Goal: Information Seeking & Learning: Understand process/instructions

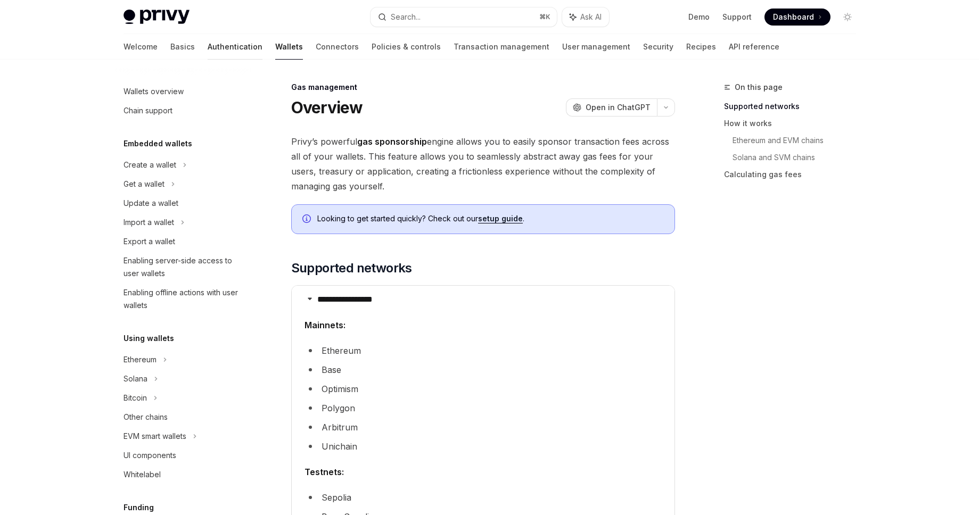
click at [208, 51] on link "Authentication" at bounding box center [235, 47] width 55 height 26
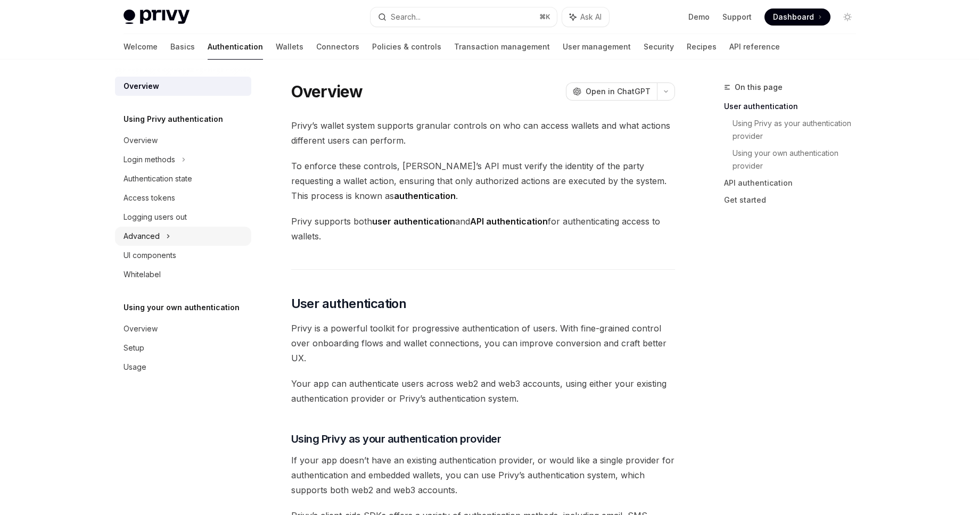
click at [169, 231] on icon at bounding box center [168, 236] width 4 height 13
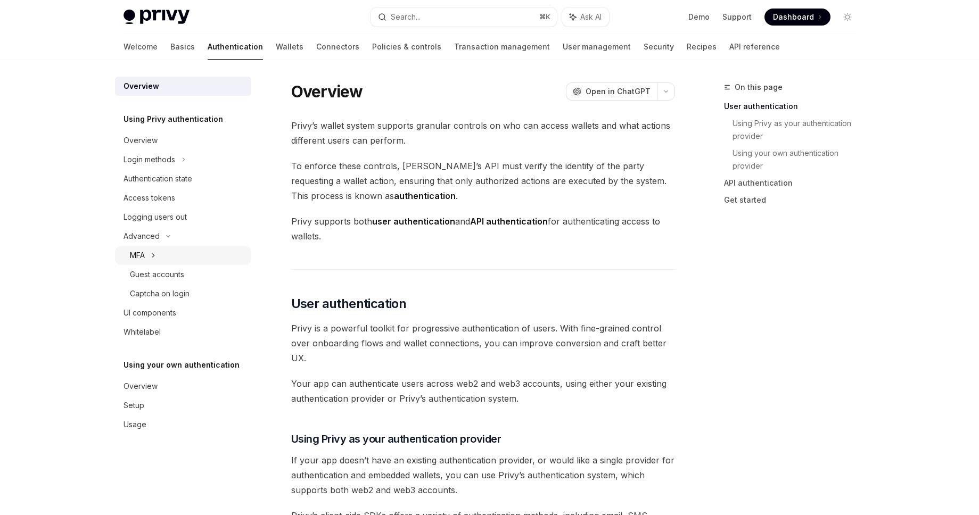
click at [144, 251] on div "MFA" at bounding box center [137, 255] width 15 height 13
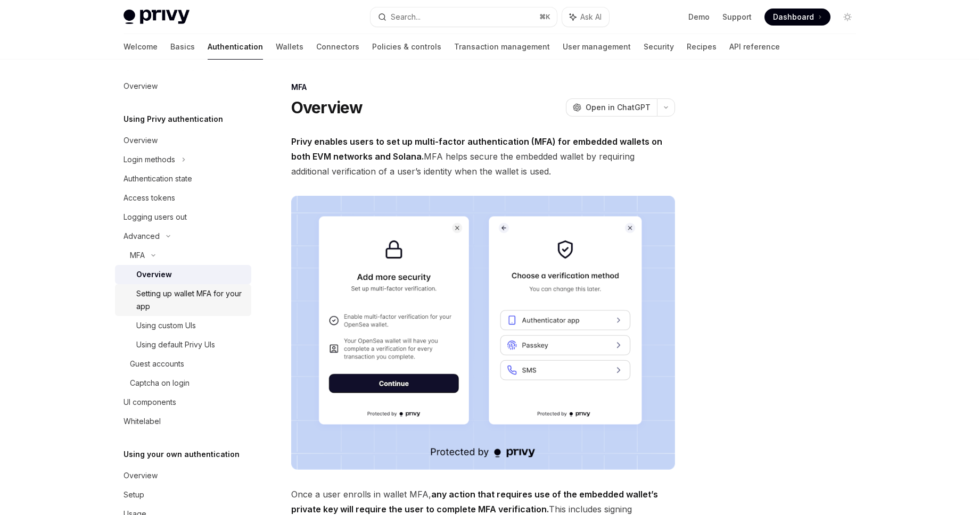
click at [158, 284] on link "Setting up wallet MFA for your app" at bounding box center [183, 300] width 136 height 32
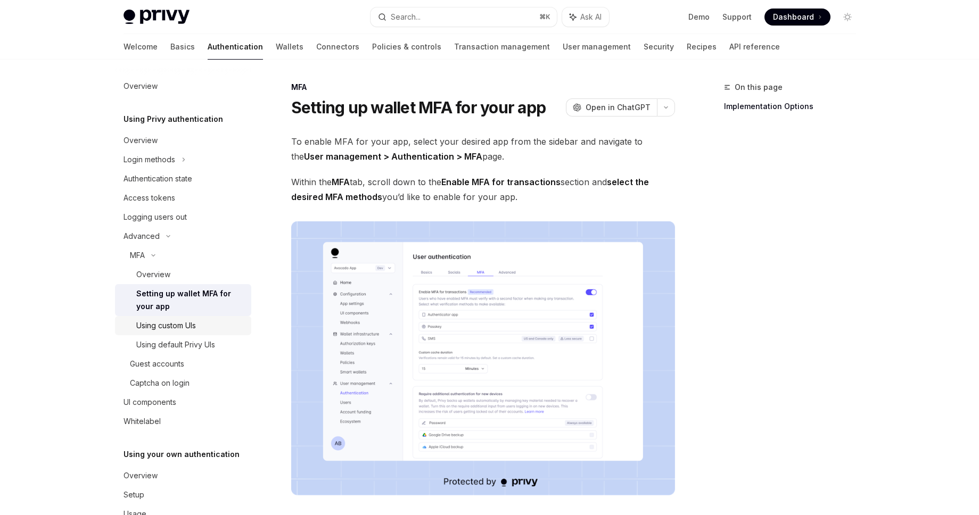
click at [185, 325] on div "Using custom UIs" at bounding box center [166, 325] width 60 height 13
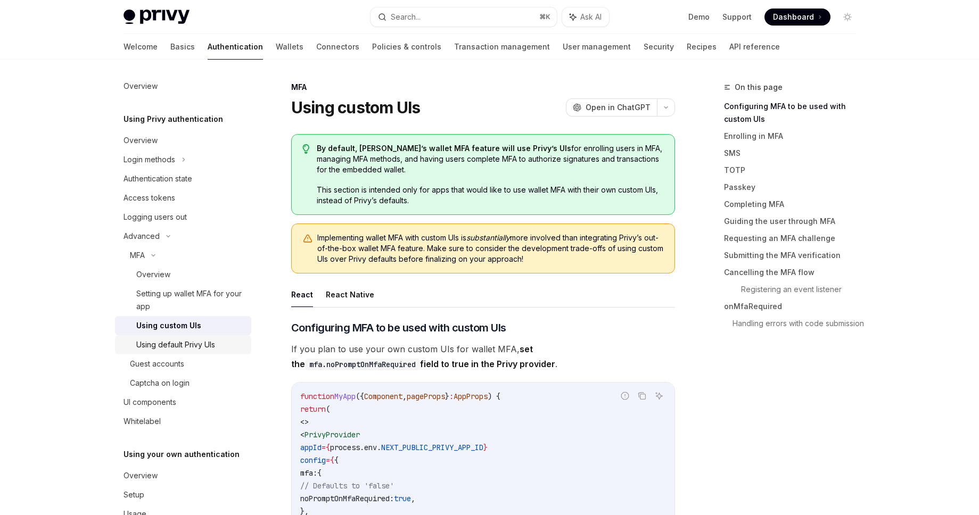
click at [188, 348] on div "Using default Privy UIs" at bounding box center [175, 344] width 79 height 13
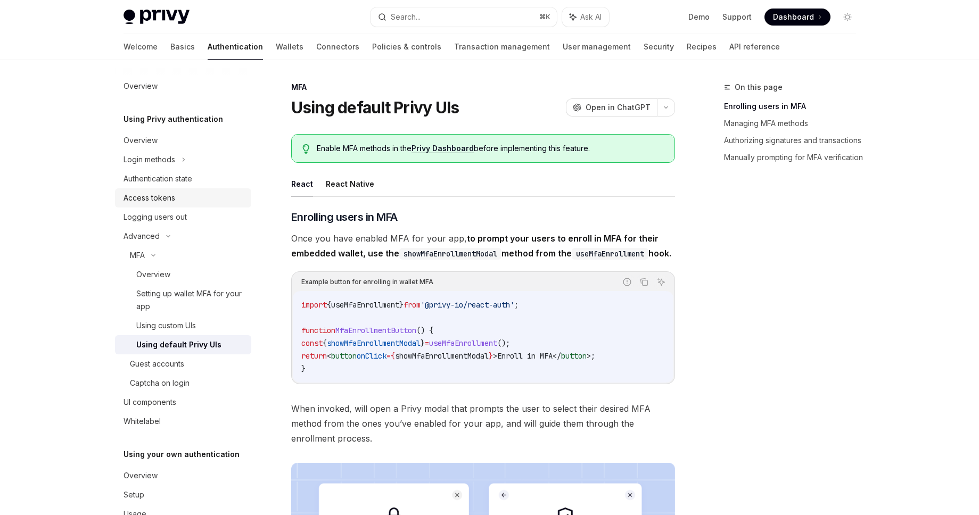
click at [186, 193] on div "Access tokens" at bounding box center [183, 198] width 121 height 13
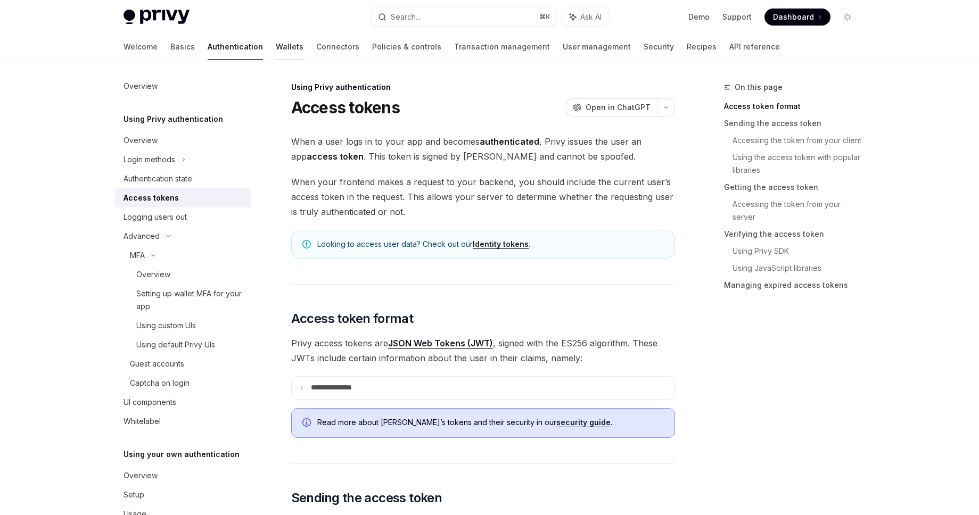
click at [276, 37] on link "Wallets" at bounding box center [290, 47] width 28 height 26
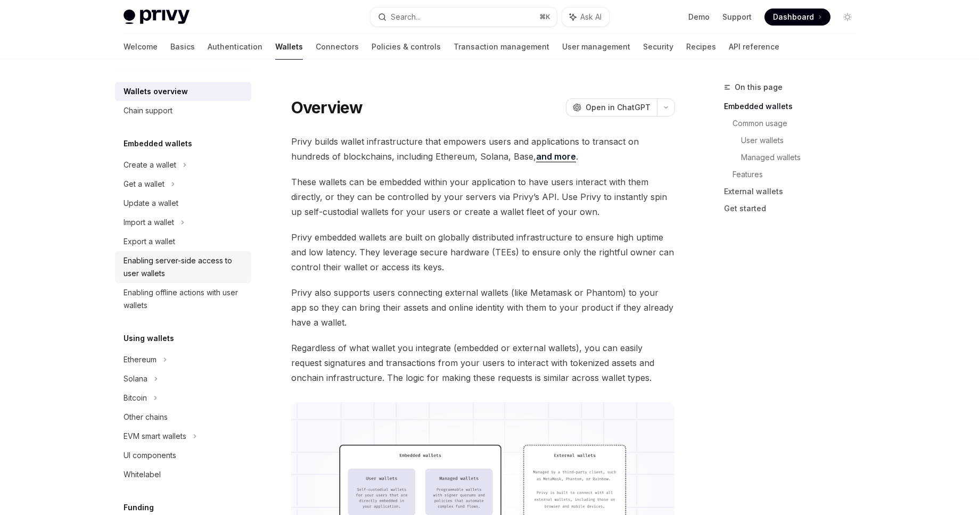
click at [155, 253] on link "Enabling server-side access to user wallets" at bounding box center [183, 267] width 136 height 32
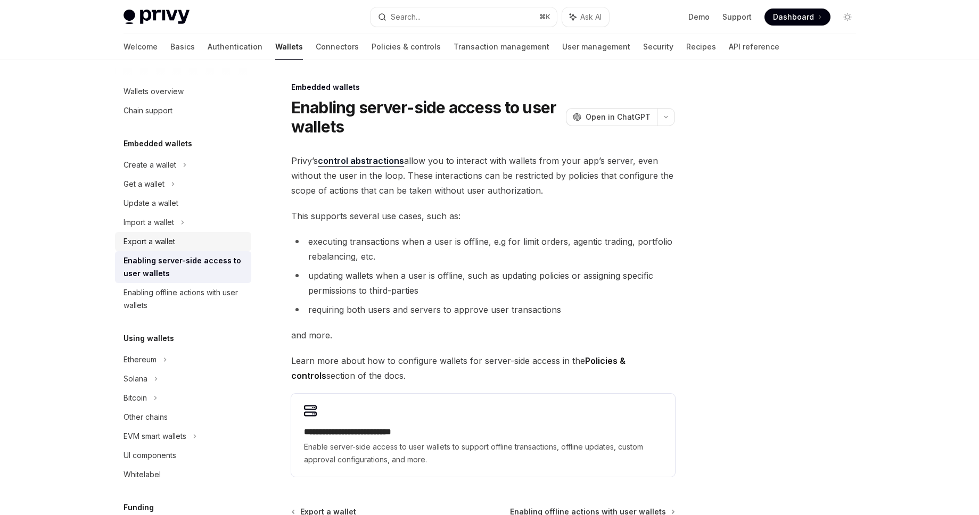
click at [158, 244] on div "Export a wallet" at bounding box center [149, 241] width 52 height 13
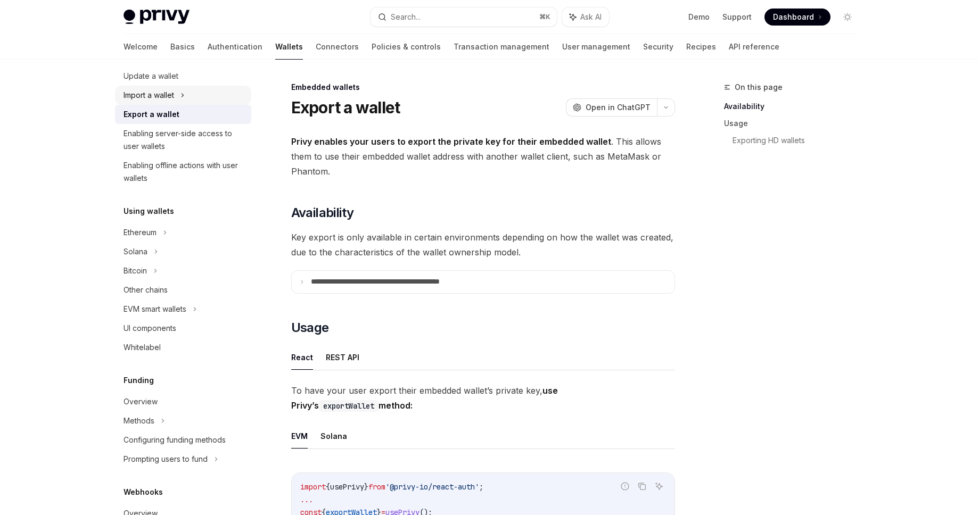
scroll to position [128, 0]
click at [168, 223] on div "Ethereum" at bounding box center [183, 231] width 136 height 19
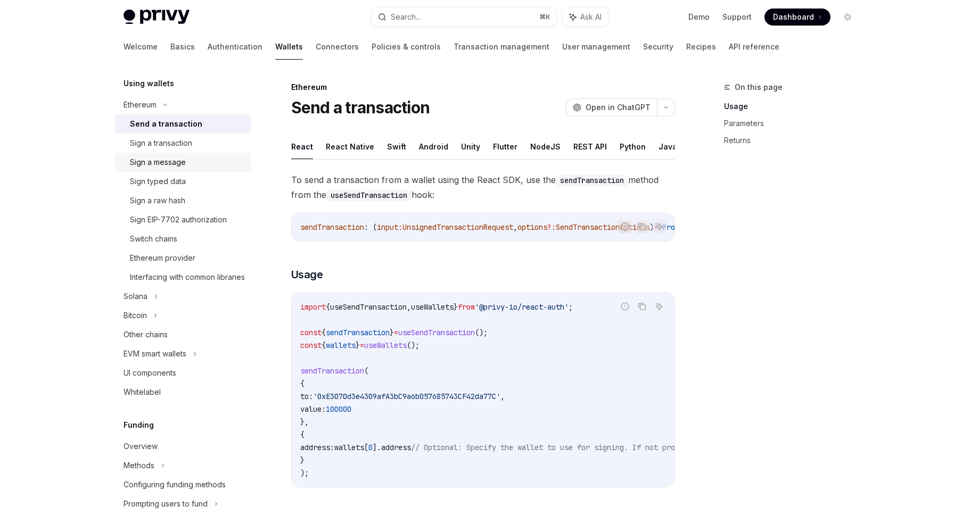
scroll to position [255, 0]
click at [175, 305] on div "Solana" at bounding box center [183, 295] width 136 height 19
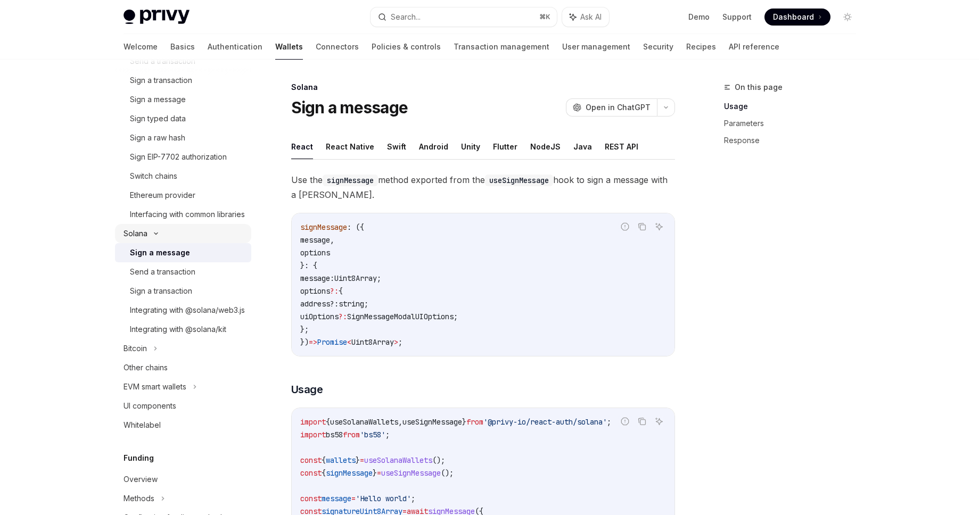
scroll to position [319, 0]
click at [157, 353] on icon at bounding box center [155, 347] width 4 height 13
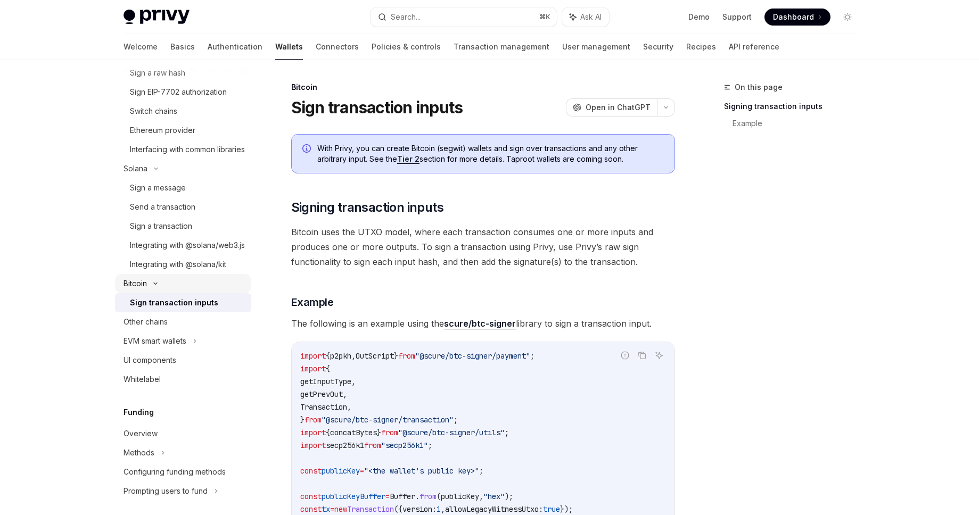
scroll to position [383, 0]
click at [158, 350] on div "EVM smart wallets" at bounding box center [183, 340] width 136 height 19
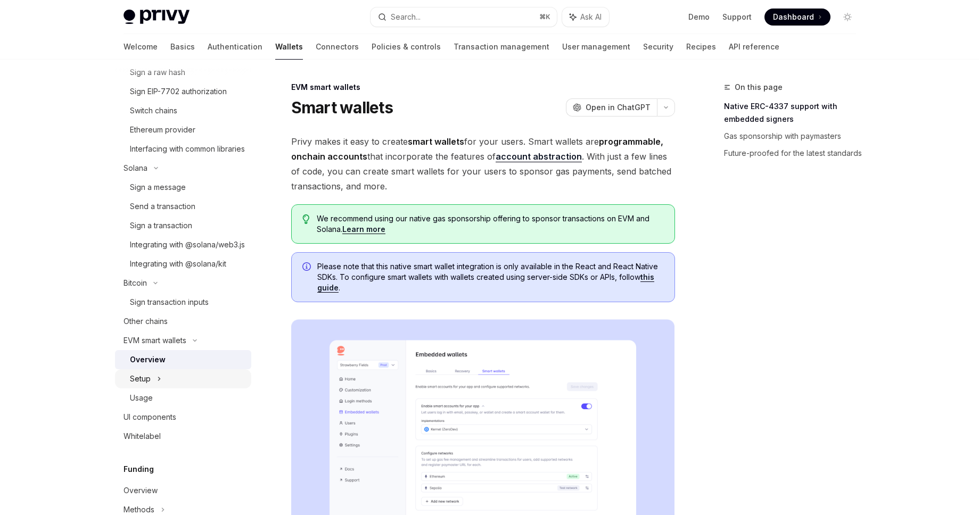
click at [187, 388] on div "Setup" at bounding box center [183, 378] width 136 height 19
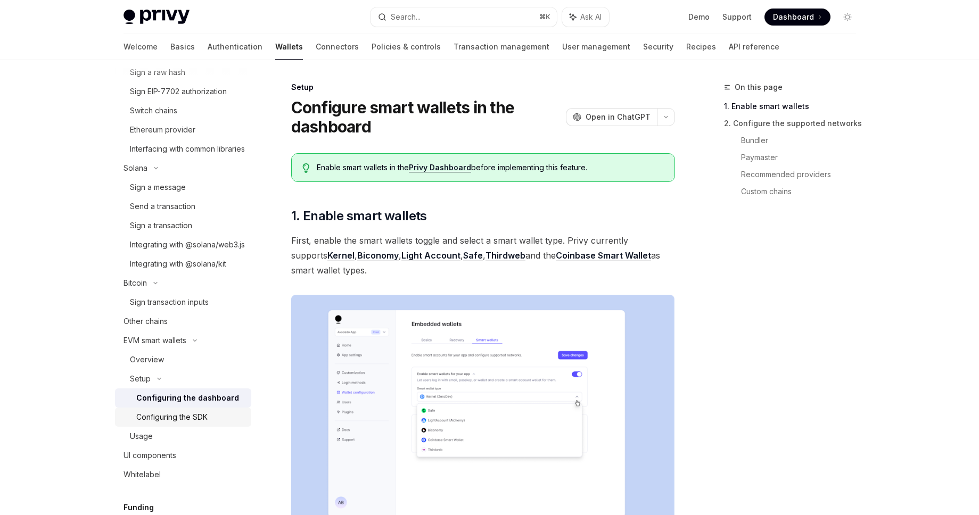
click at [158, 424] on div "Configuring the SDK" at bounding box center [171, 417] width 71 height 13
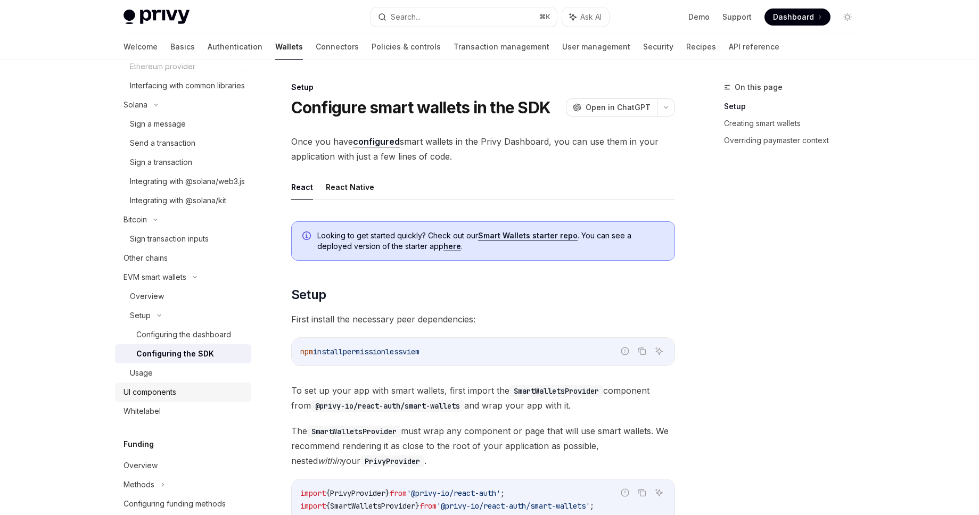
scroll to position [447, 0]
click at [150, 379] on div "Usage" at bounding box center [141, 372] width 23 height 13
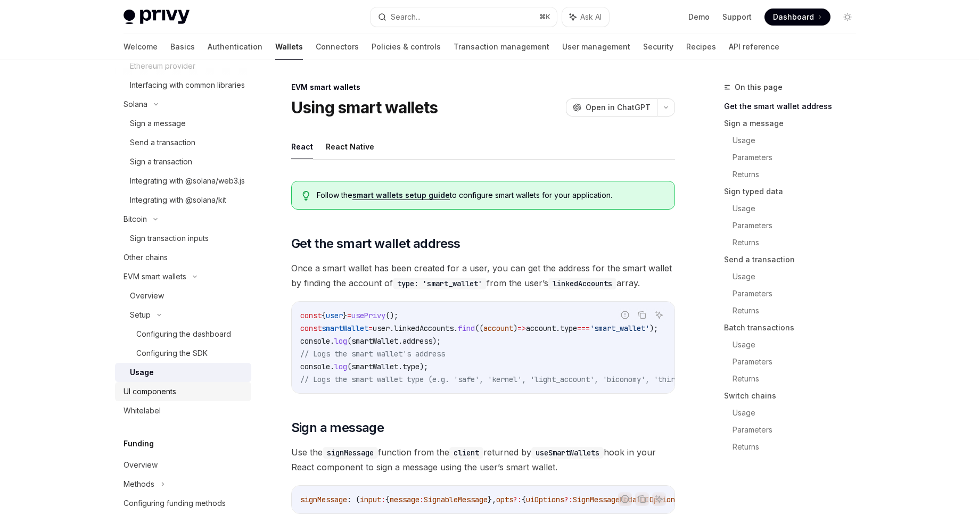
click at [146, 398] on div "UI components" at bounding box center [149, 391] width 53 height 13
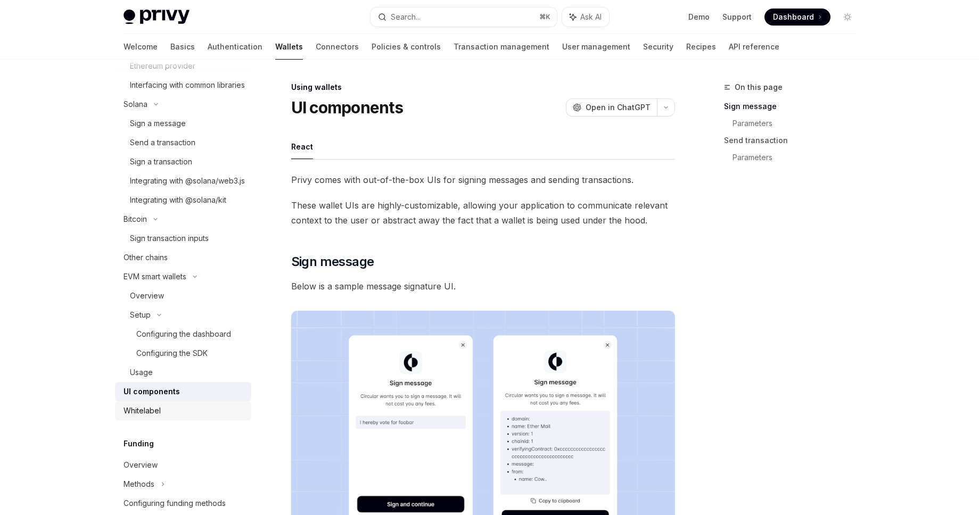
click at [144, 417] on div "Whitelabel" at bounding box center [141, 410] width 37 height 13
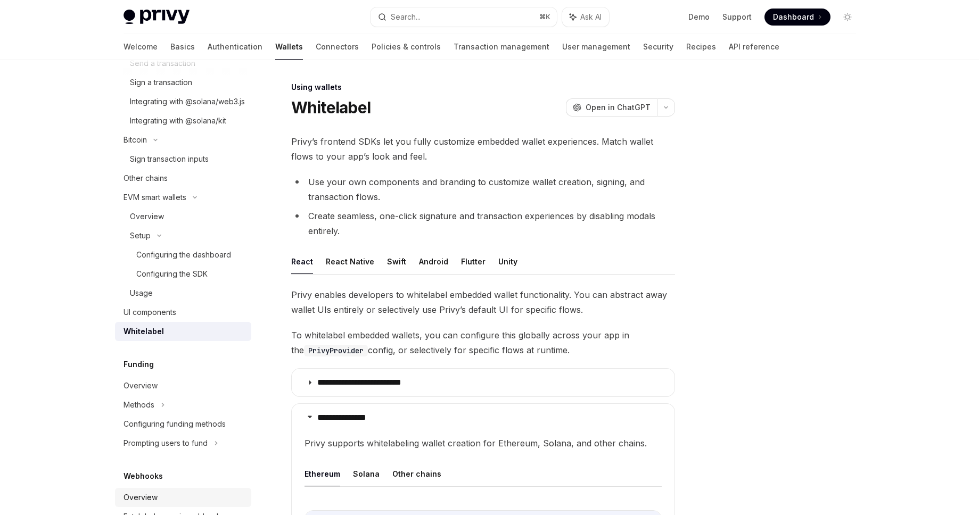
scroll to position [653, 0]
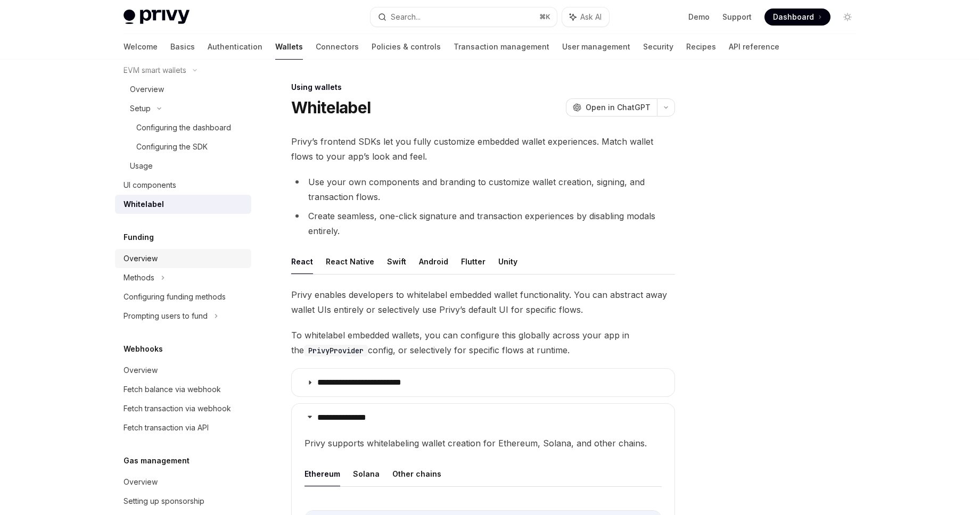
click at [184, 265] on div "Overview" at bounding box center [183, 258] width 121 height 13
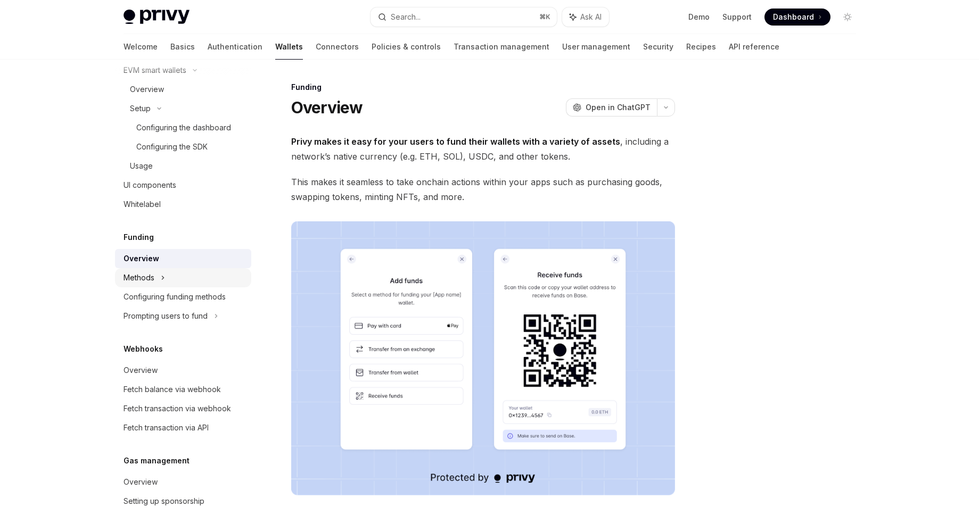
click at [175, 287] on div "Methods" at bounding box center [183, 277] width 136 height 19
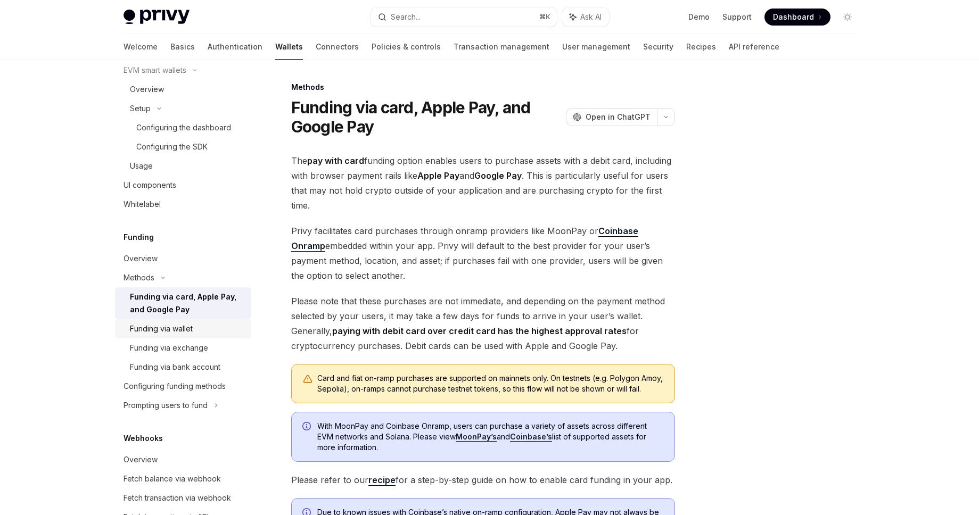
click at [172, 335] on div "Funding via wallet" at bounding box center [161, 328] width 63 height 13
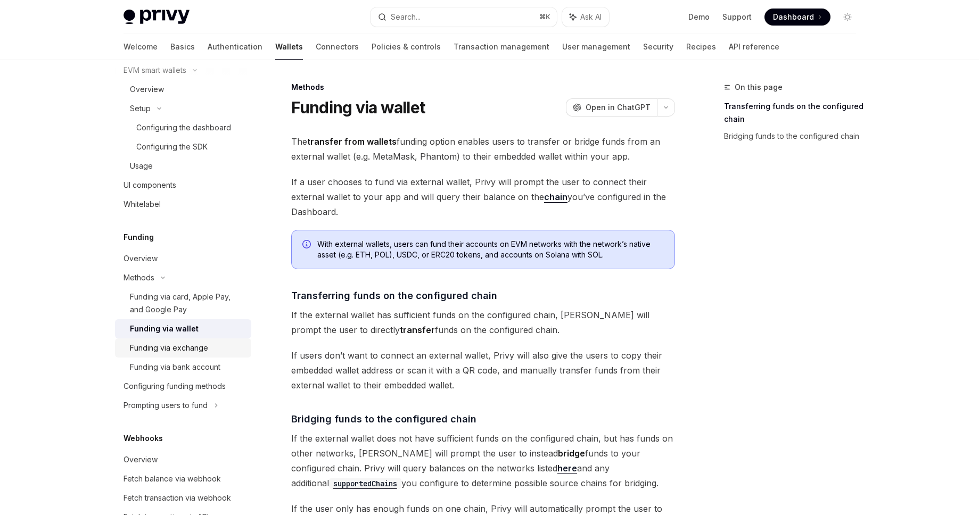
click at [174, 354] on div "Funding via exchange" at bounding box center [169, 348] width 78 height 13
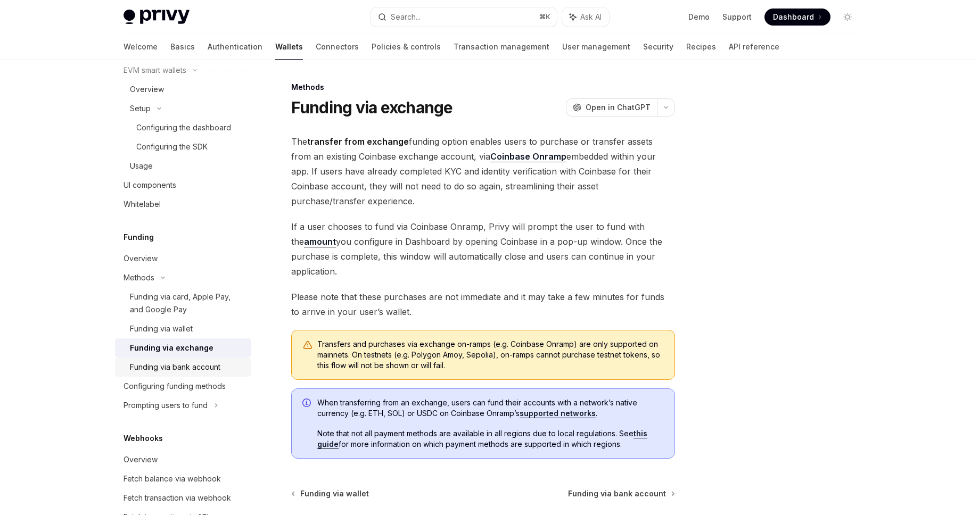
click at [165, 374] on div "Funding via bank account" at bounding box center [175, 367] width 90 height 13
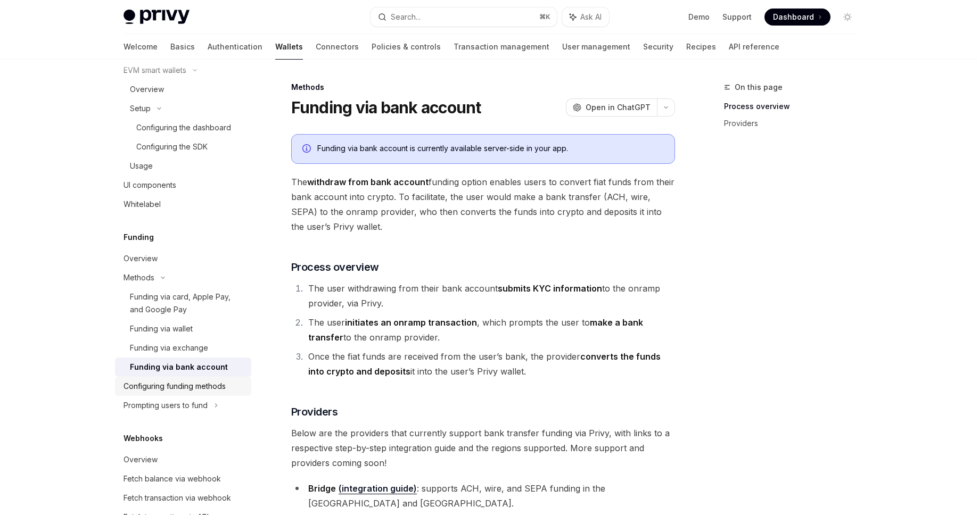
click at [166, 393] on div "Configuring funding methods" at bounding box center [174, 386] width 102 height 13
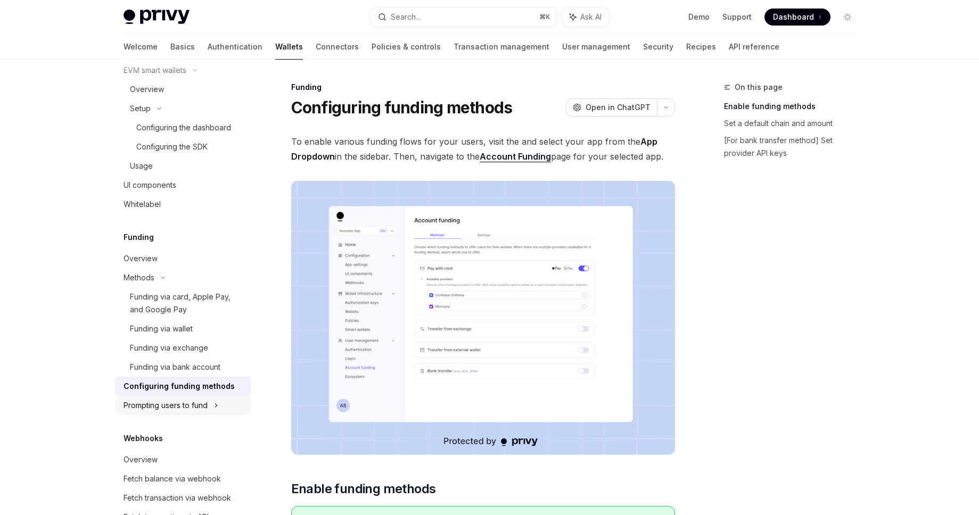
drag, startPoint x: 163, startPoint y: 426, endPoint x: 172, endPoint y: 425, distance: 8.7
click at [165, 412] on div "Prompting users to fund" at bounding box center [165, 405] width 84 height 13
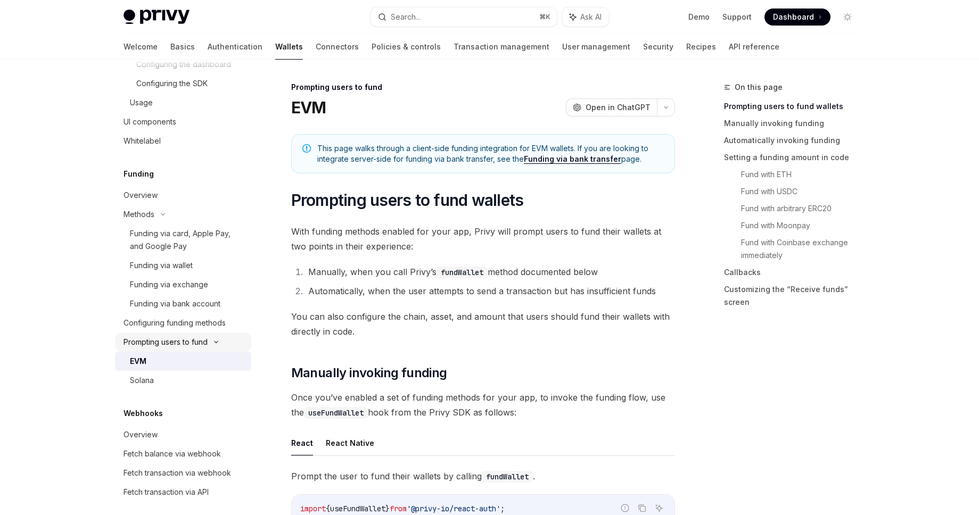
scroll to position [717, 0]
click at [169, 386] on div "Solana" at bounding box center [187, 380] width 115 height 13
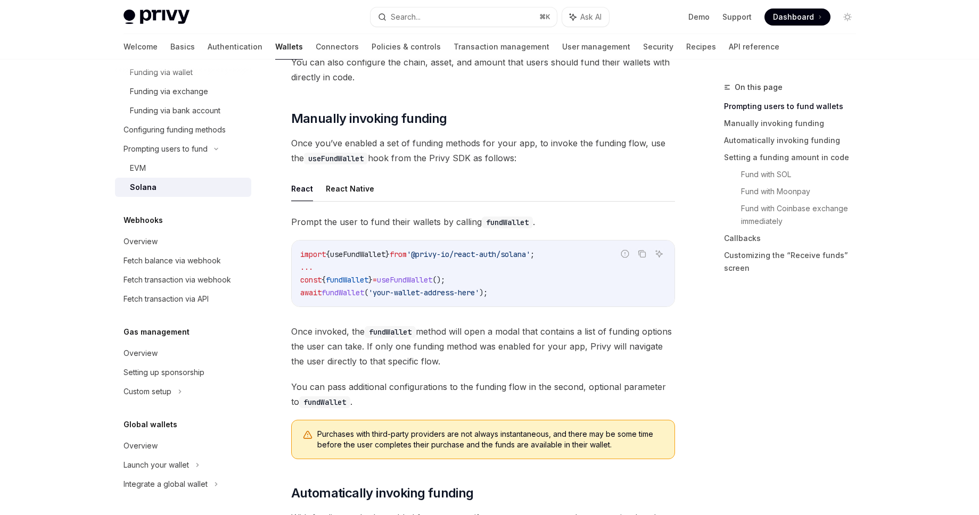
scroll to position [255, 0]
click at [204, 280] on div "Fetch transaction via webhook" at bounding box center [176, 280] width 107 height 13
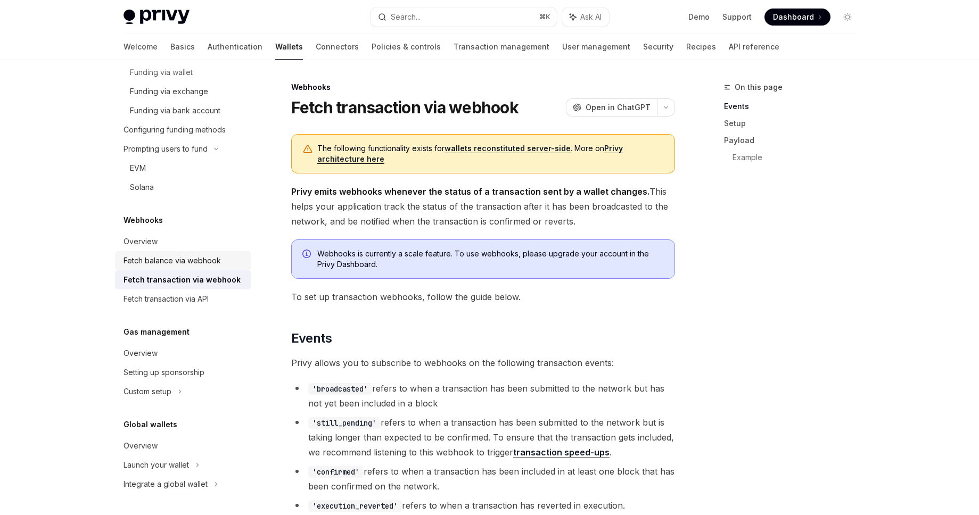
click at [204, 263] on div "Fetch balance via webhook" at bounding box center [171, 260] width 97 height 13
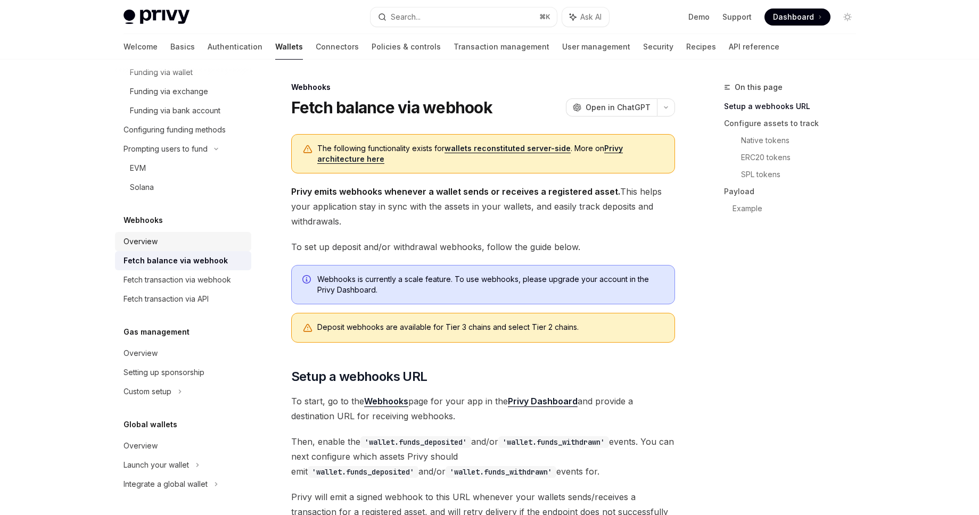
click at [196, 247] on div "Overview" at bounding box center [183, 241] width 121 height 13
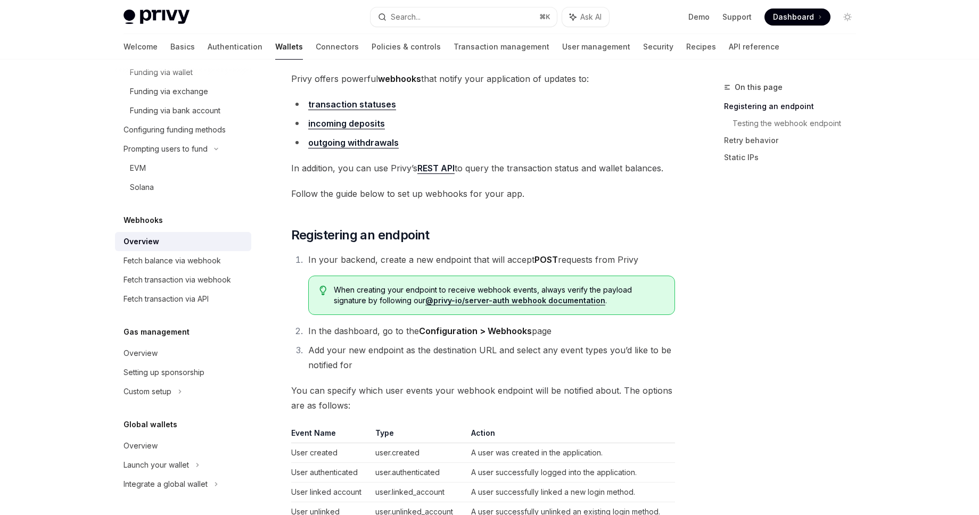
scroll to position [64, 0]
click at [180, 254] on div "Fetch balance via webhook" at bounding box center [171, 260] width 97 height 13
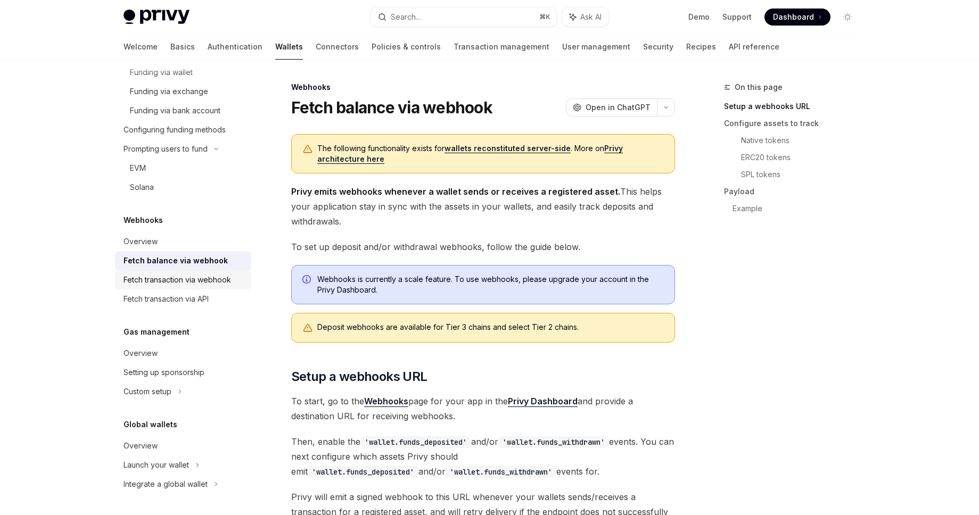
click at [174, 286] on link "Fetch transaction via webhook" at bounding box center [183, 279] width 136 height 19
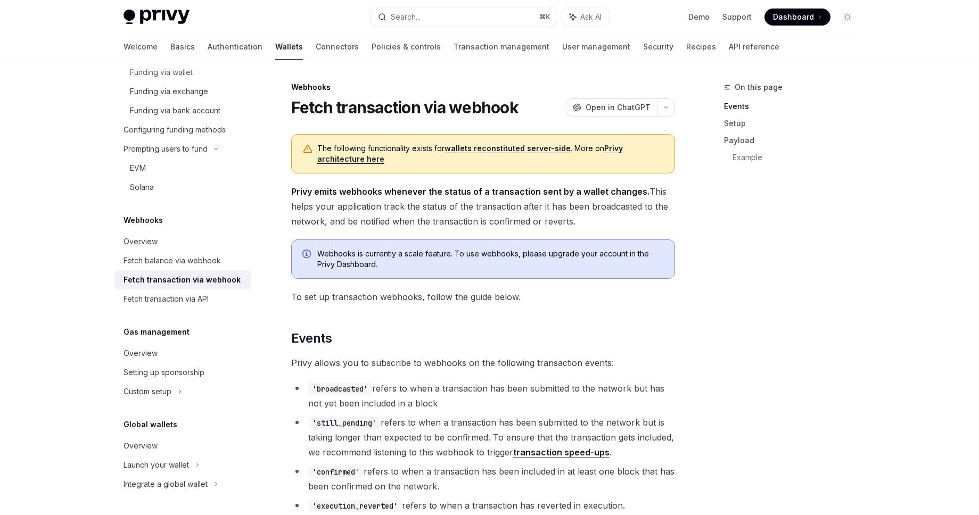
click at [173, 288] on link "Fetch transaction via webhook" at bounding box center [183, 279] width 136 height 19
click at [170, 293] on div "Fetch transaction via API" at bounding box center [165, 299] width 85 height 13
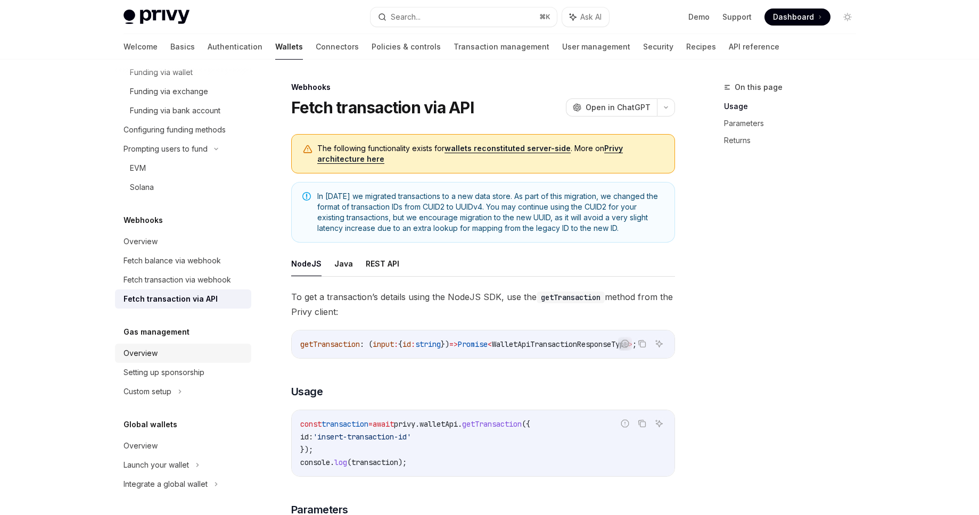
click at [128, 345] on link "Overview" at bounding box center [183, 353] width 136 height 19
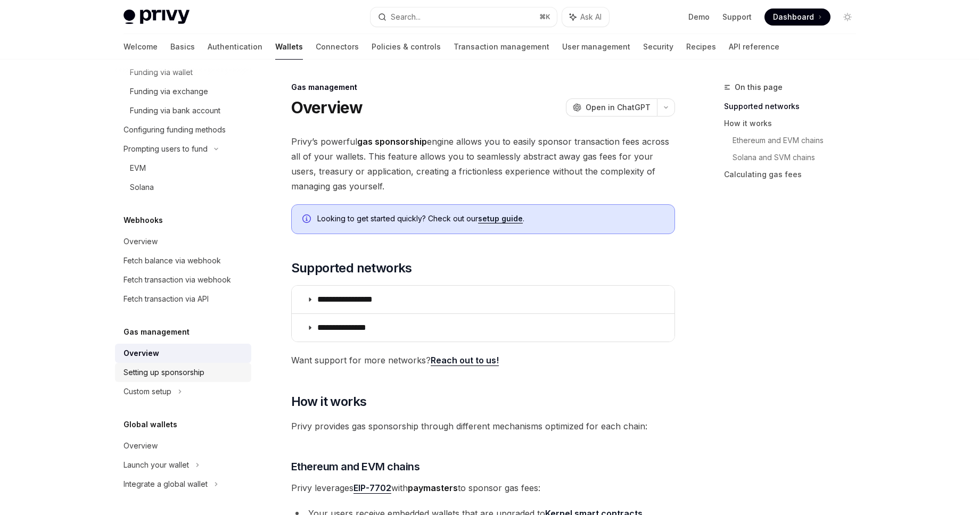
click at [171, 369] on div "Setting up sponsorship" at bounding box center [163, 372] width 81 height 13
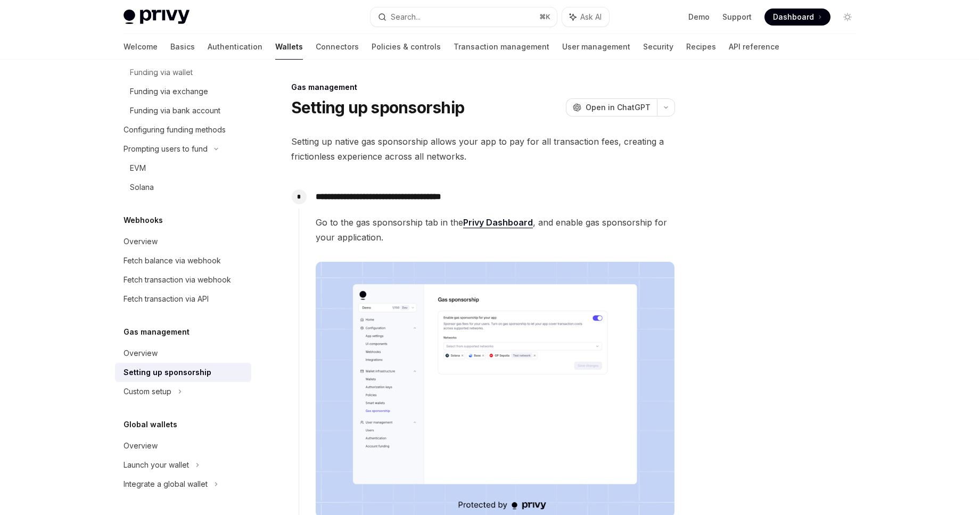
click at [163, 395] on div "Custom setup" at bounding box center [147, 391] width 48 height 13
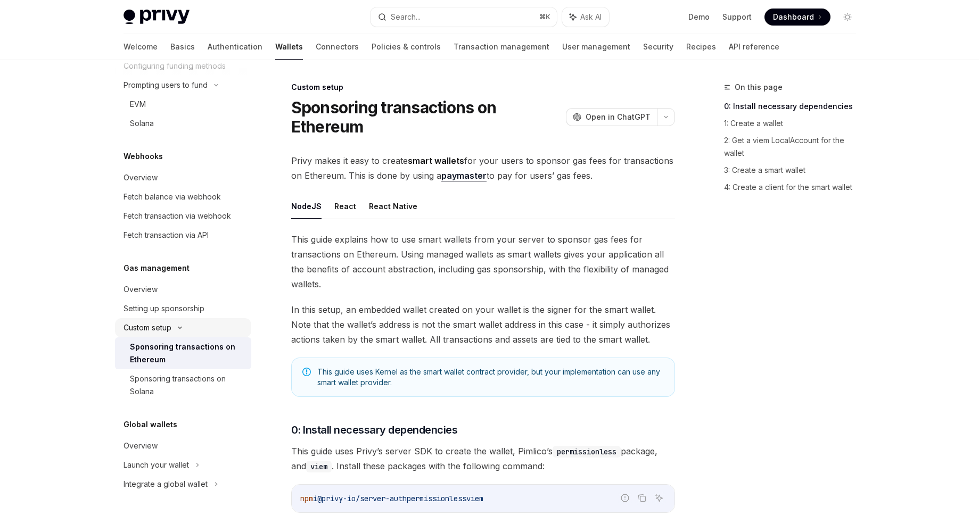
scroll to position [999, 0]
click at [164, 396] on div "Sponsoring transactions on Solana" at bounding box center [187, 385] width 115 height 26
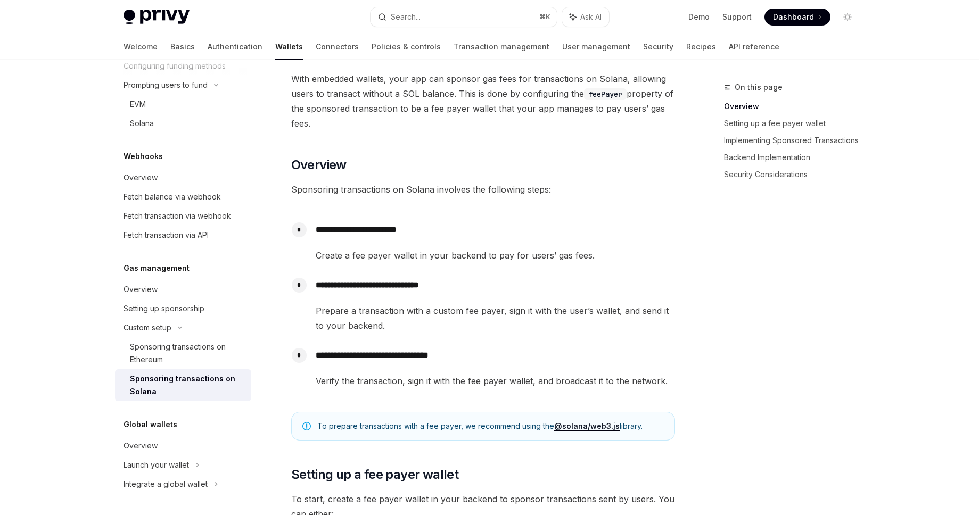
scroll to position [64, 0]
click at [143, 451] on div "Overview" at bounding box center [140, 446] width 34 height 13
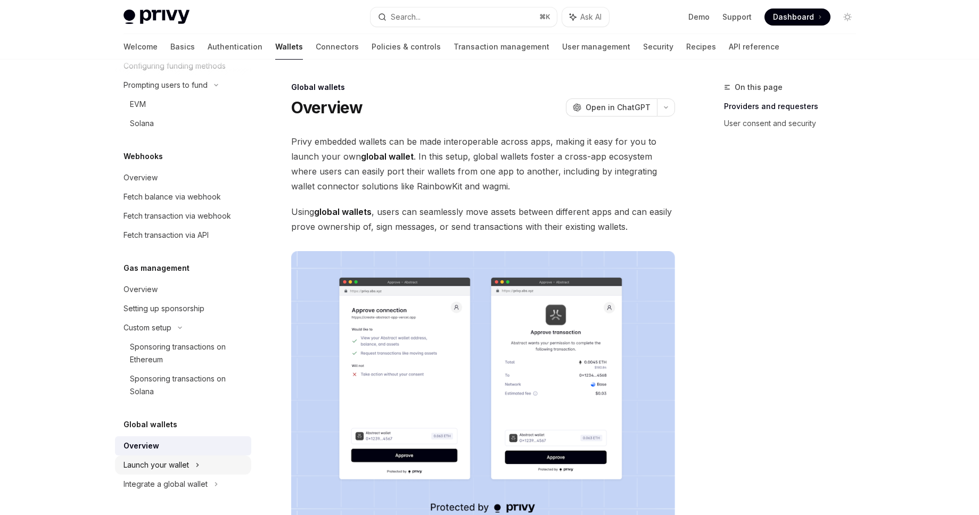
click at [143, 469] on div "Launch your wallet" at bounding box center [155, 465] width 65 height 13
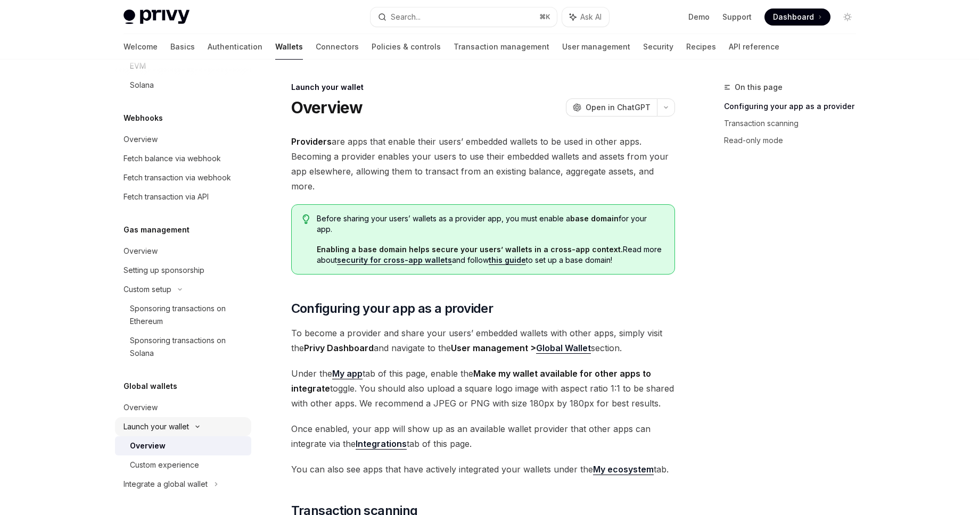
scroll to position [1038, 0]
click at [143, 469] on div "Custom experience" at bounding box center [164, 465] width 69 height 13
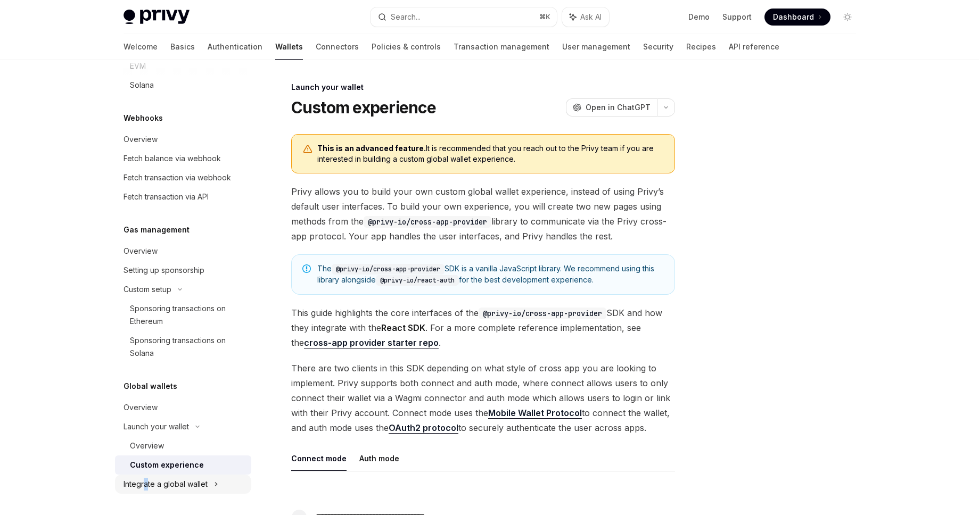
click at [146, 481] on div "Integrate a global wallet" at bounding box center [165, 484] width 84 height 13
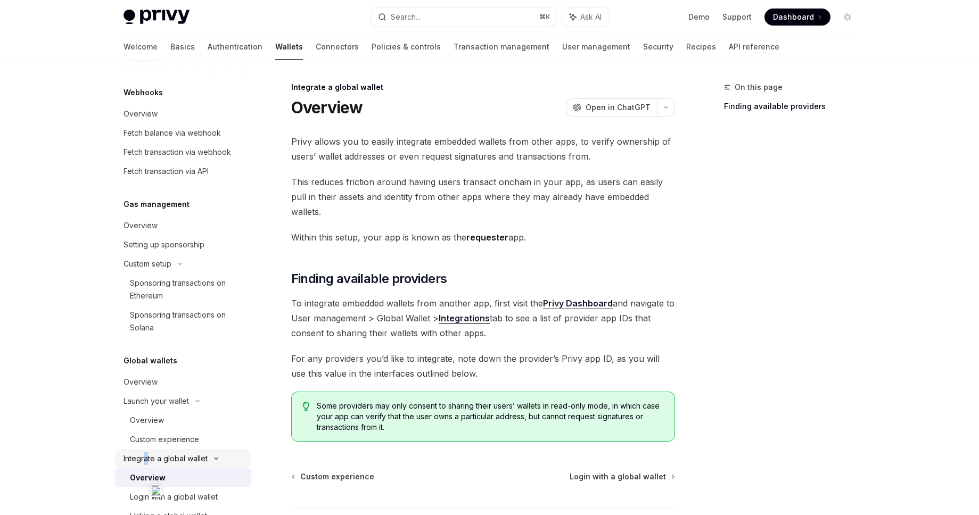
scroll to position [1172, 0]
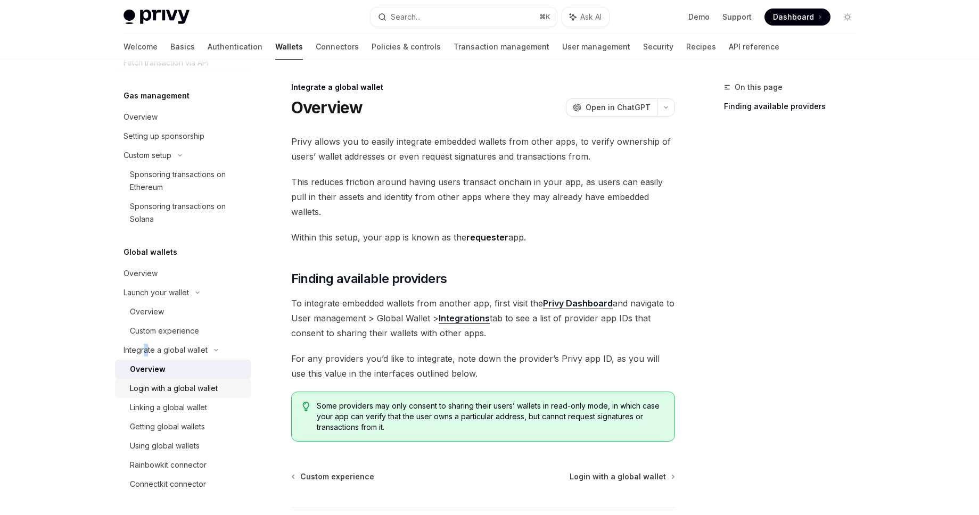
click at [142, 385] on div "Login with a global wallet" at bounding box center [174, 388] width 88 height 13
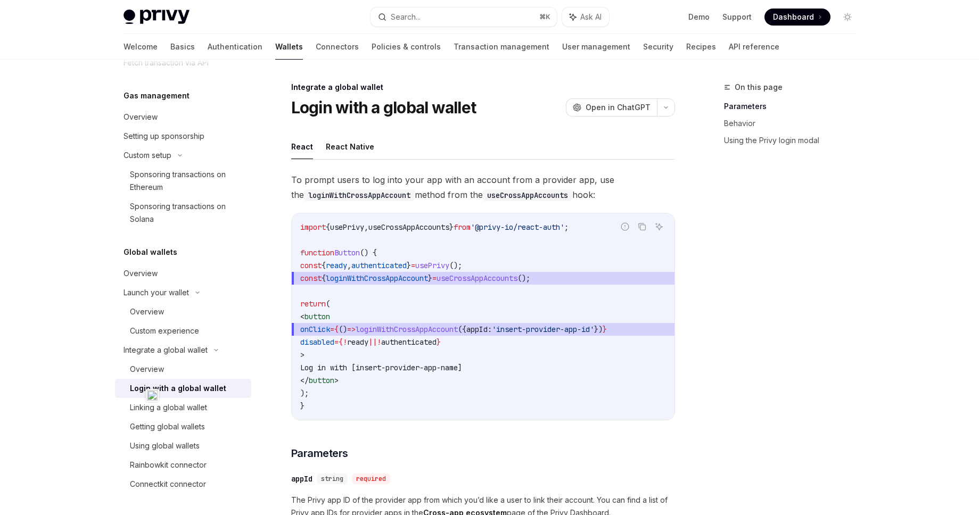
click at [136, 405] on div "Linking a global wallet" at bounding box center [168, 407] width 77 height 13
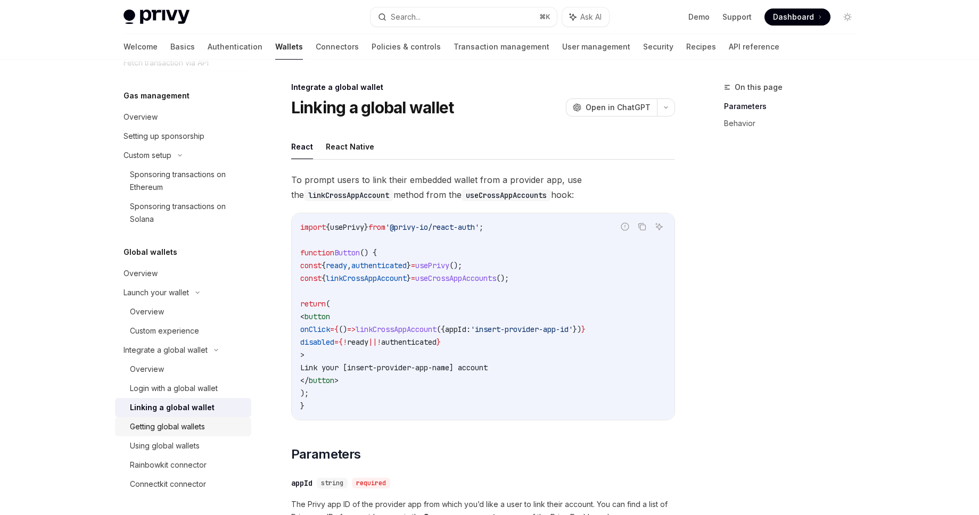
click at [140, 430] on div "Getting global wallets" at bounding box center [167, 426] width 75 height 13
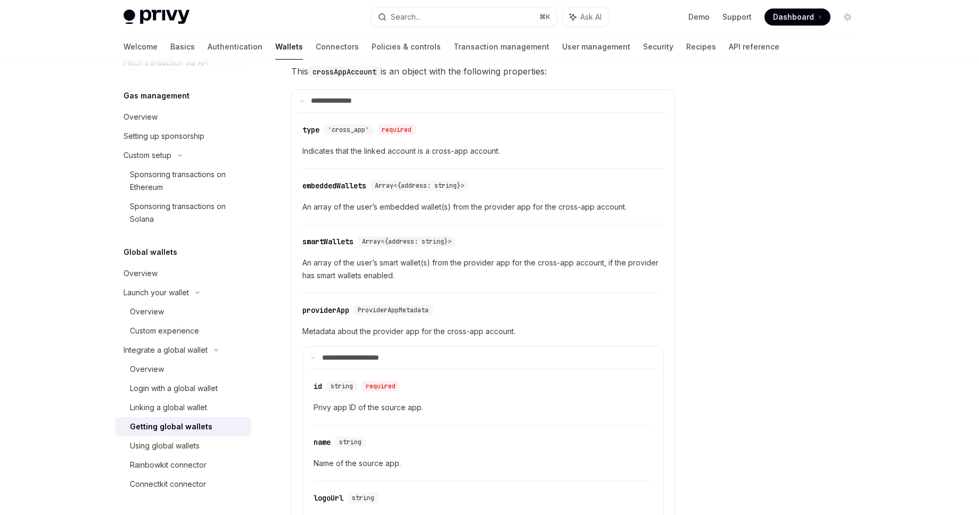
scroll to position [341, 0]
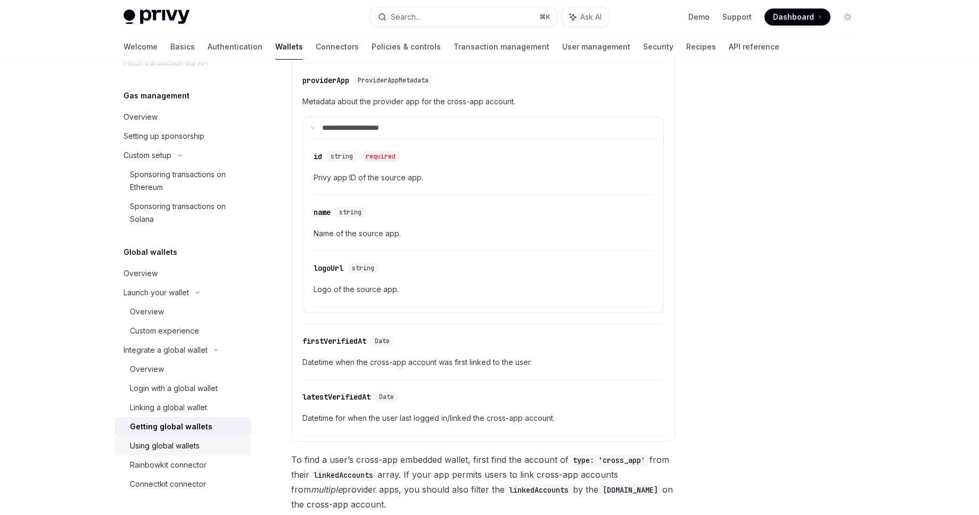
click at [173, 438] on link "Using global wallets" at bounding box center [183, 445] width 136 height 19
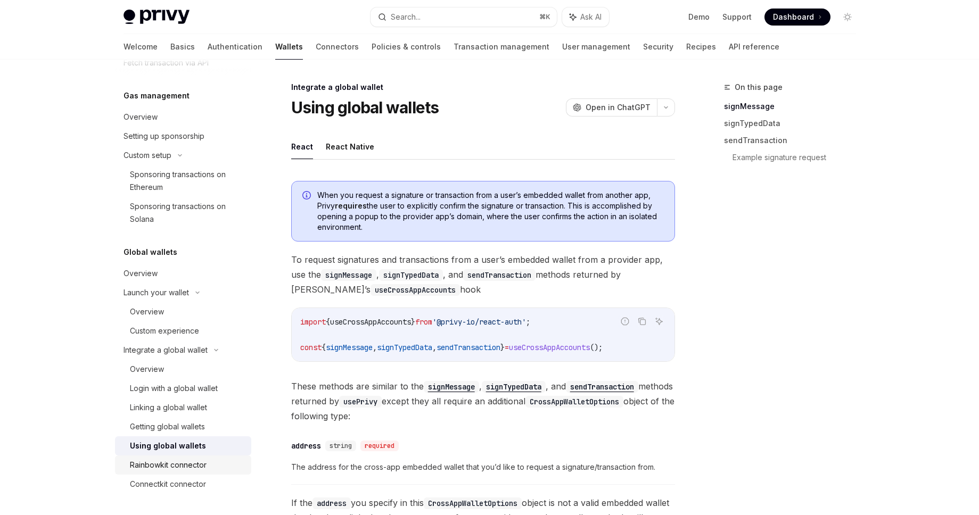
click at [136, 467] on div "Rainbowkit connector" at bounding box center [168, 465] width 77 height 13
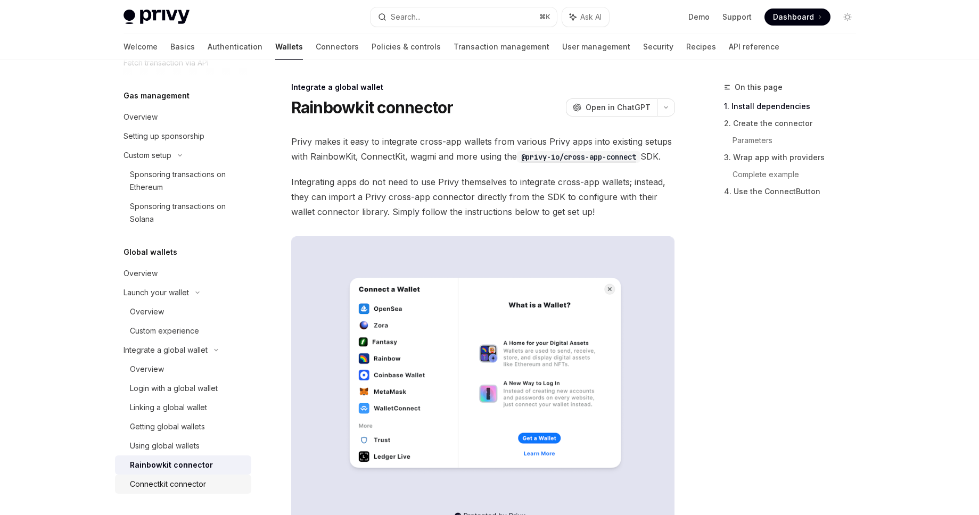
click at [173, 491] on link "Connectkit connector" at bounding box center [183, 484] width 136 height 19
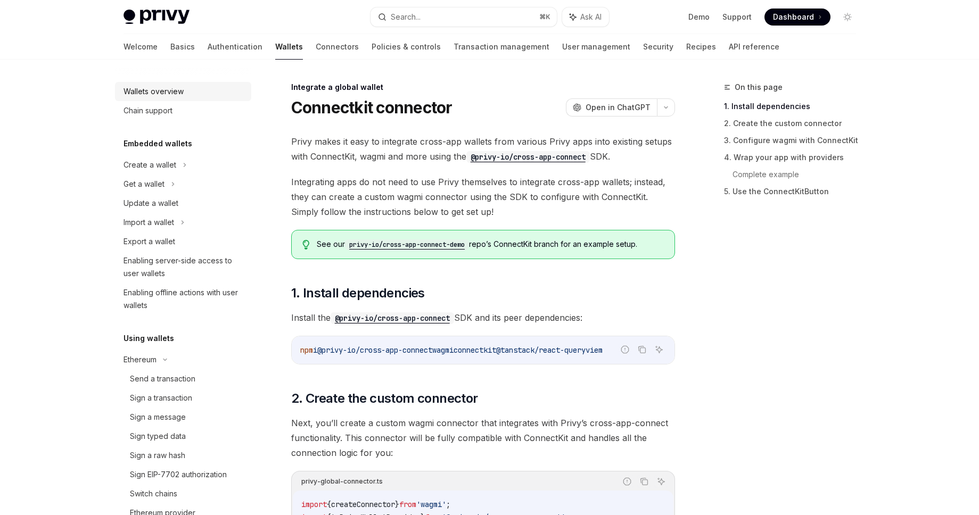
click at [178, 90] on div "Wallets overview" at bounding box center [153, 91] width 60 height 13
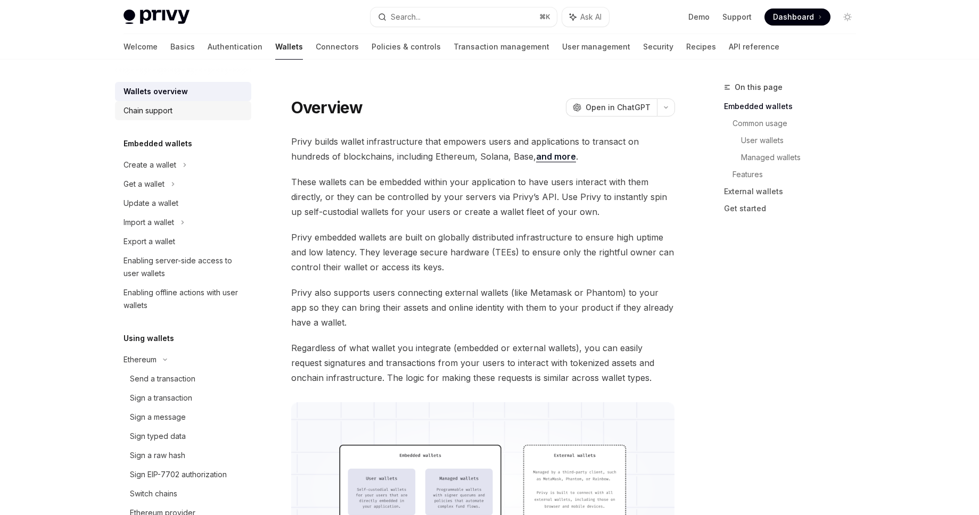
click at [183, 109] on div "Chain support" at bounding box center [183, 110] width 121 height 13
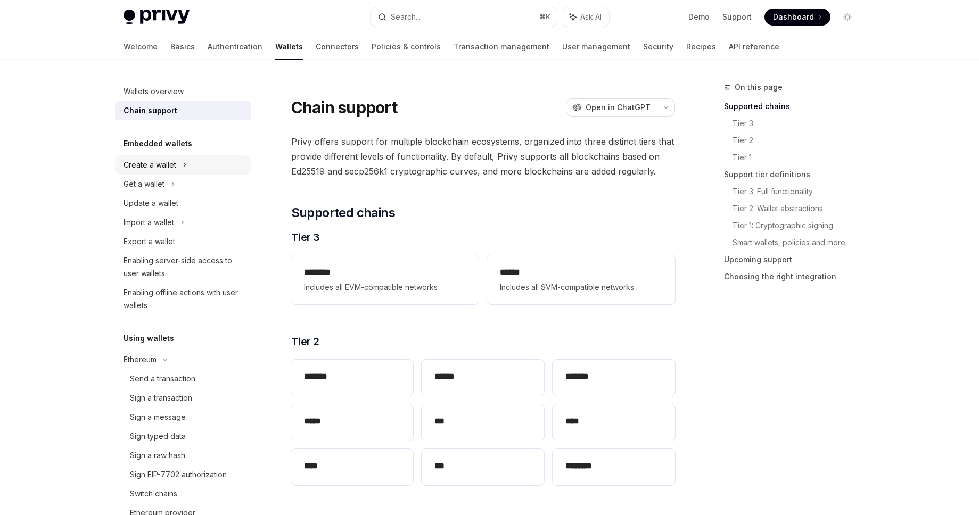
click at [165, 161] on div "Create a wallet" at bounding box center [149, 165] width 53 height 13
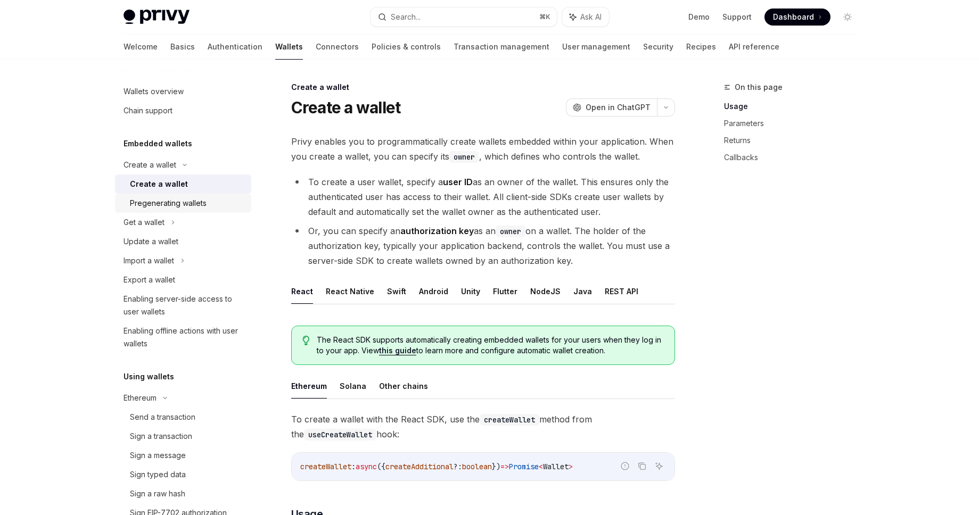
click at [162, 210] on link "Pregenerating wallets" at bounding box center [183, 203] width 136 height 19
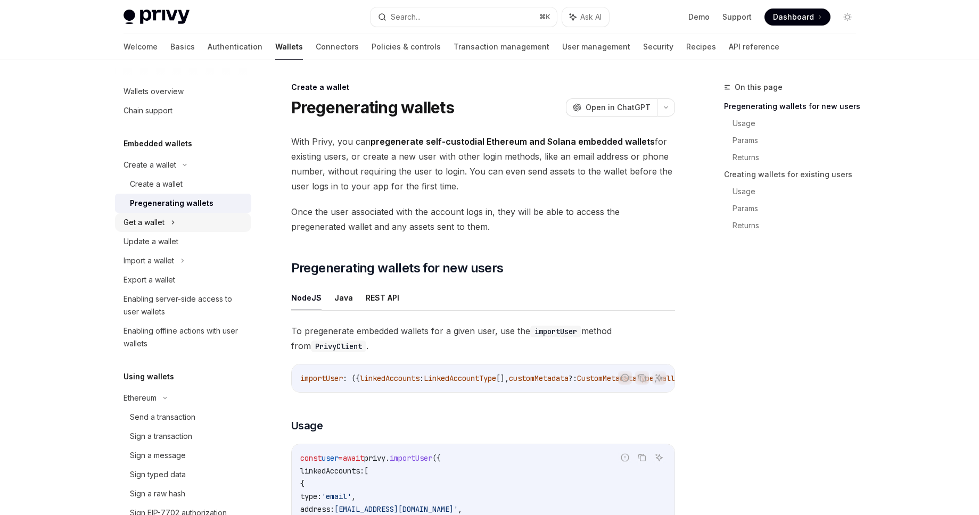
click at [162, 222] on div "Get a wallet" at bounding box center [143, 222] width 41 height 13
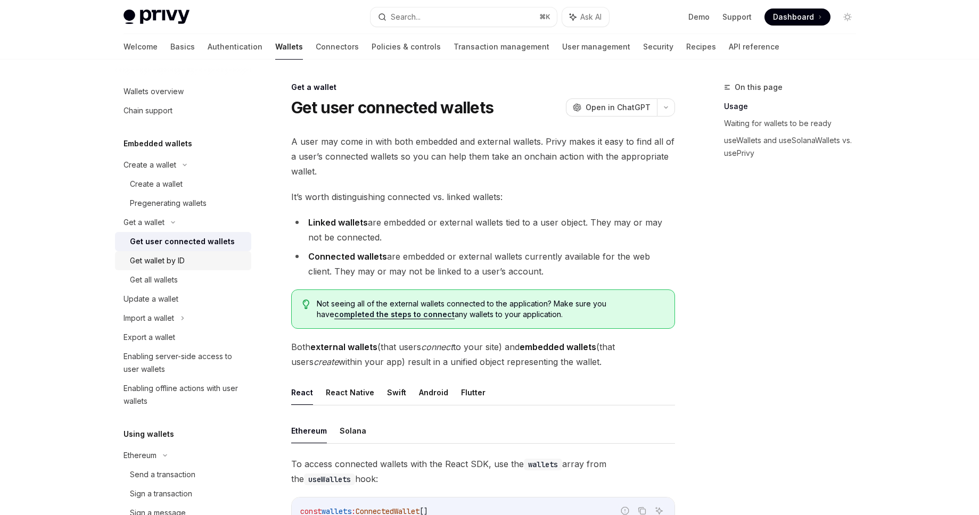
click at [160, 254] on div "Get wallet by ID" at bounding box center [157, 260] width 55 height 13
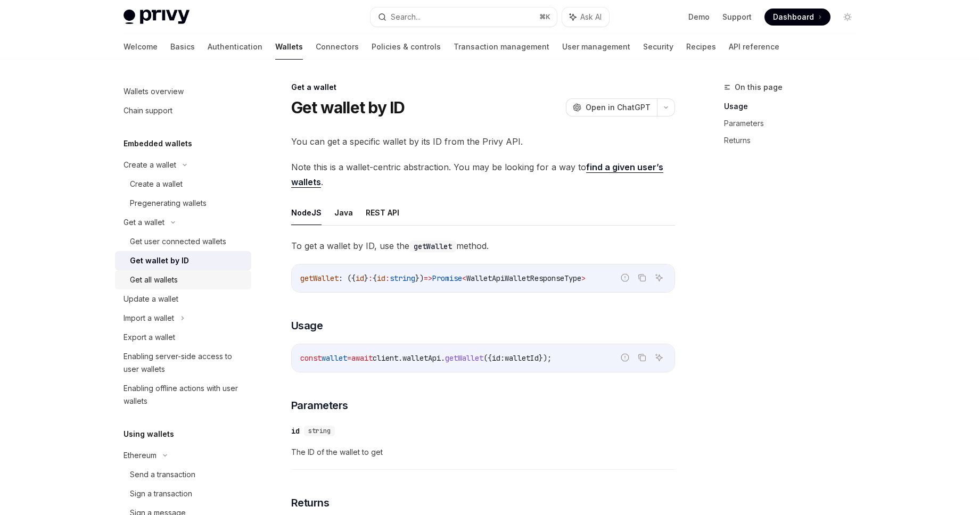
click at [173, 281] on div "Get all wallets" at bounding box center [154, 280] width 48 height 13
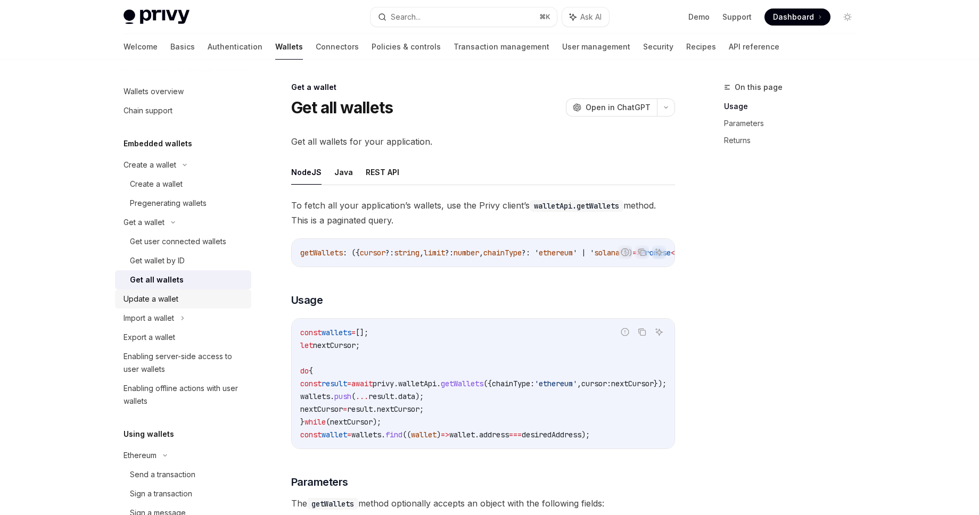
click at [173, 302] on div "Update a wallet" at bounding box center [150, 299] width 55 height 13
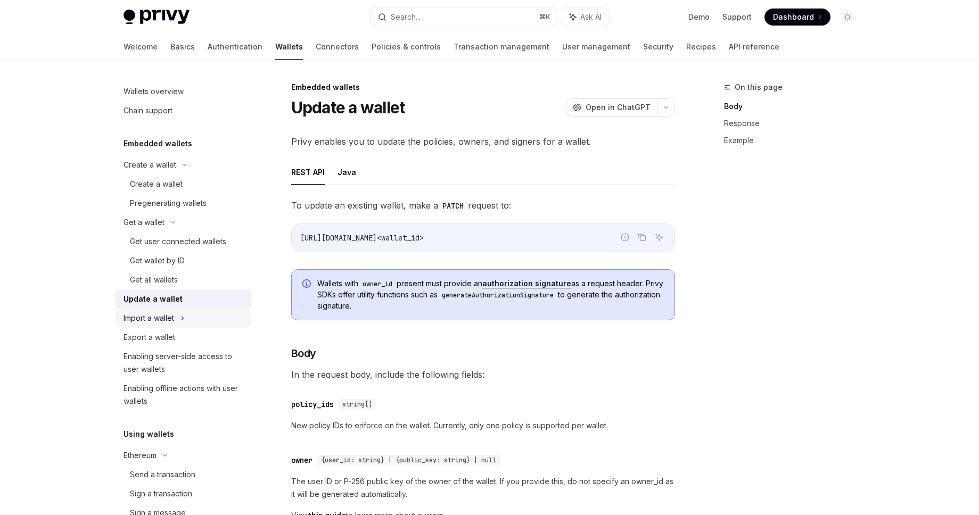
click at [167, 322] on div "Import a wallet" at bounding box center [148, 318] width 51 height 13
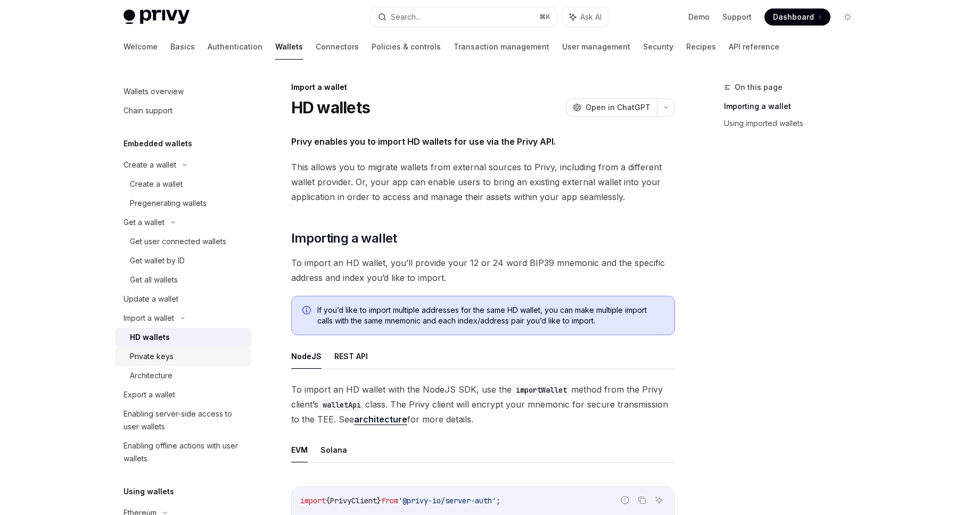
click at [158, 353] on div "Private keys" at bounding box center [152, 356] width 44 height 13
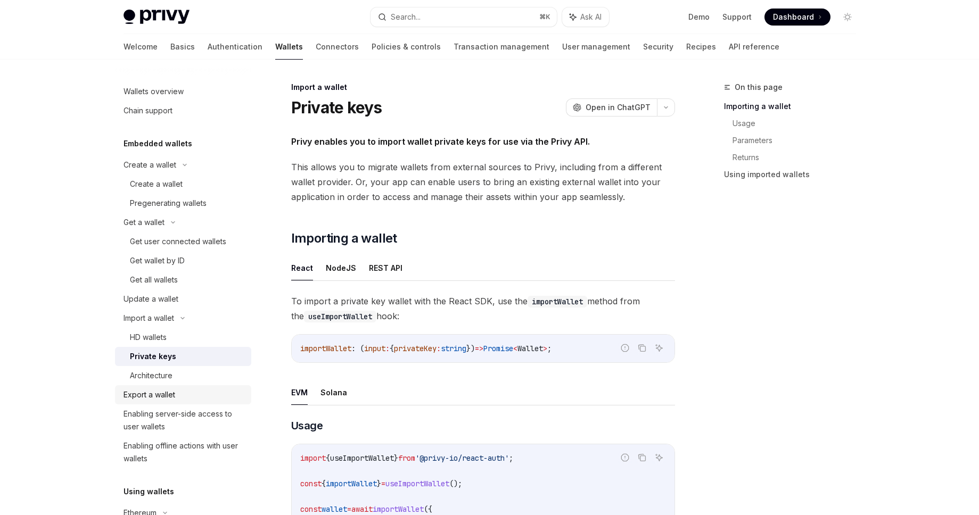
click at [148, 385] on link "Export a wallet" at bounding box center [183, 394] width 136 height 19
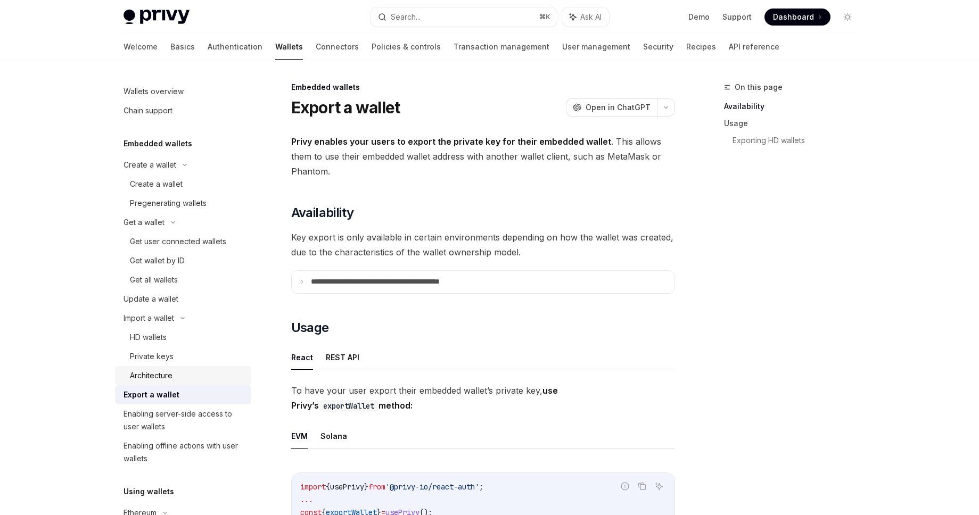
click at [148, 383] on link "Architecture" at bounding box center [183, 375] width 136 height 19
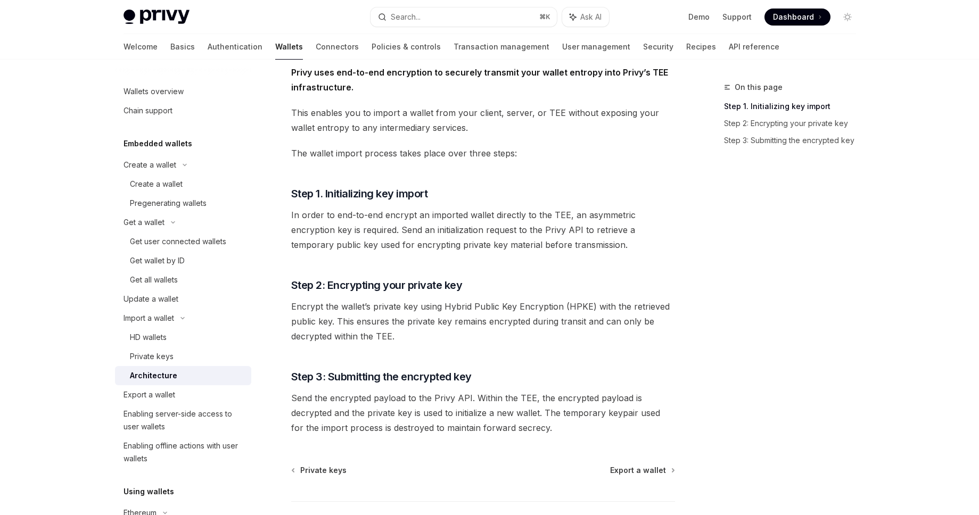
scroll to position [147, 0]
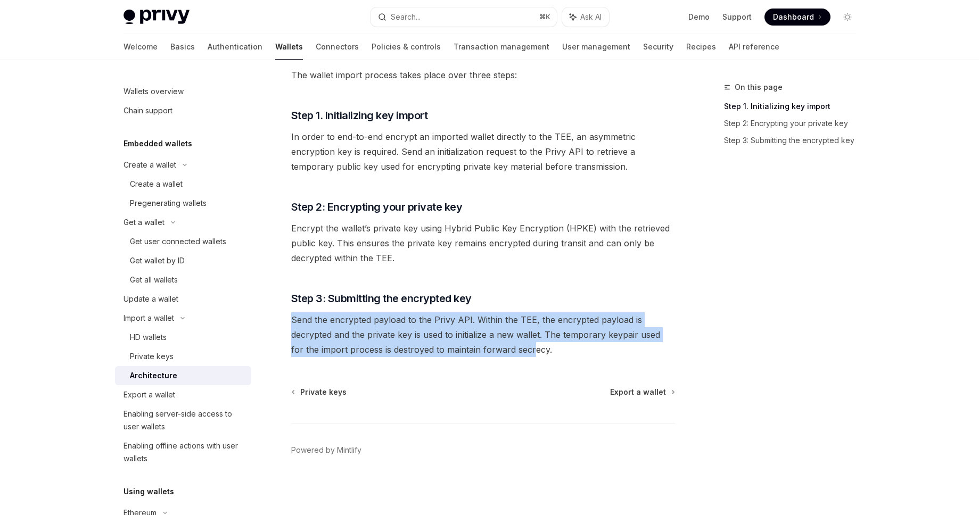
drag, startPoint x: 291, startPoint y: 322, endPoint x: 518, endPoint y: 342, distance: 227.5
click at [518, 342] on span "Send the encrypted payload to the Privy API. Within the TEE, the encrypted payl…" at bounding box center [483, 334] width 384 height 45
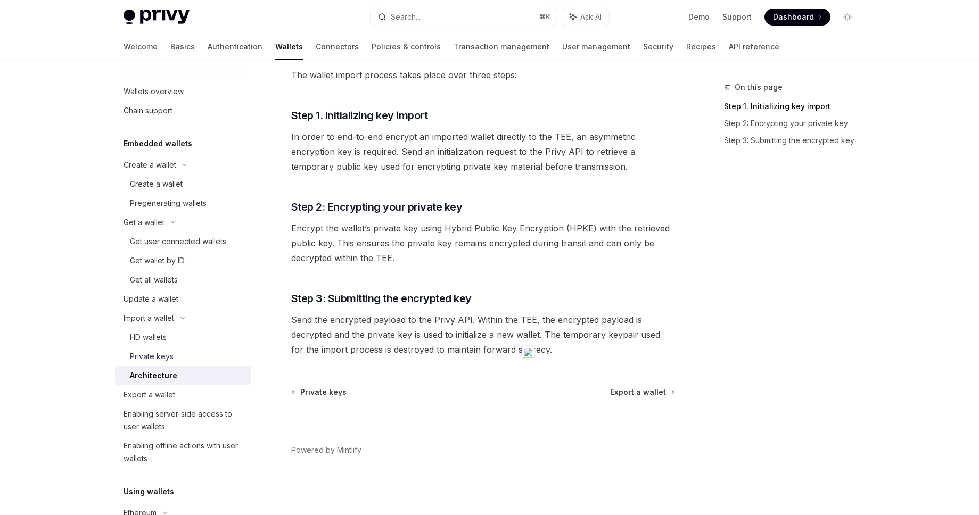
click at [514, 324] on span "Send the encrypted payload to the Privy API. Within the TEE, the encrypted payl…" at bounding box center [483, 334] width 384 height 45
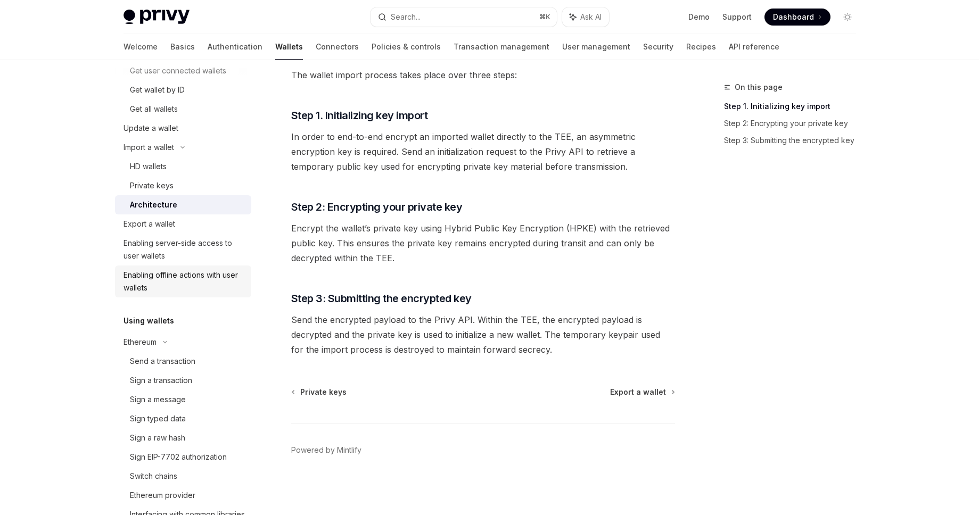
scroll to position [192, 0]
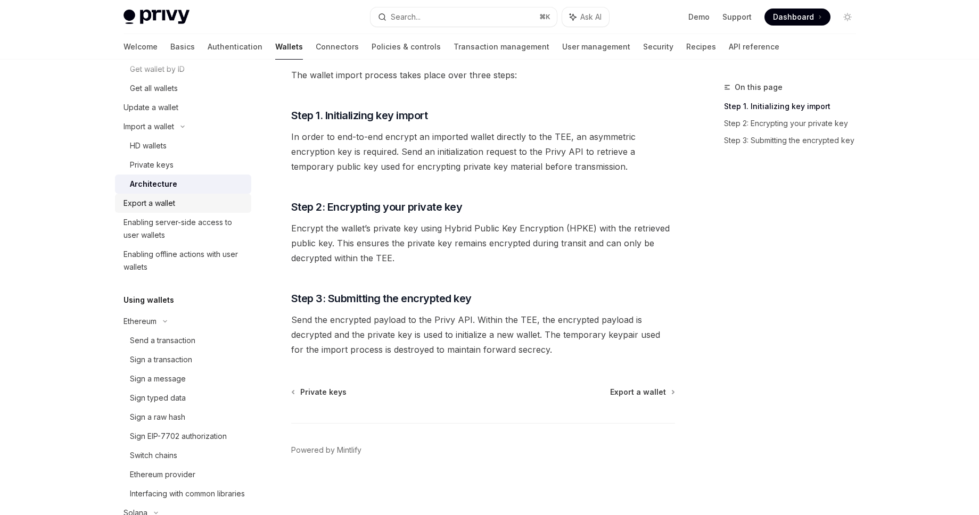
click at [180, 194] on link "Export a wallet" at bounding box center [183, 203] width 136 height 19
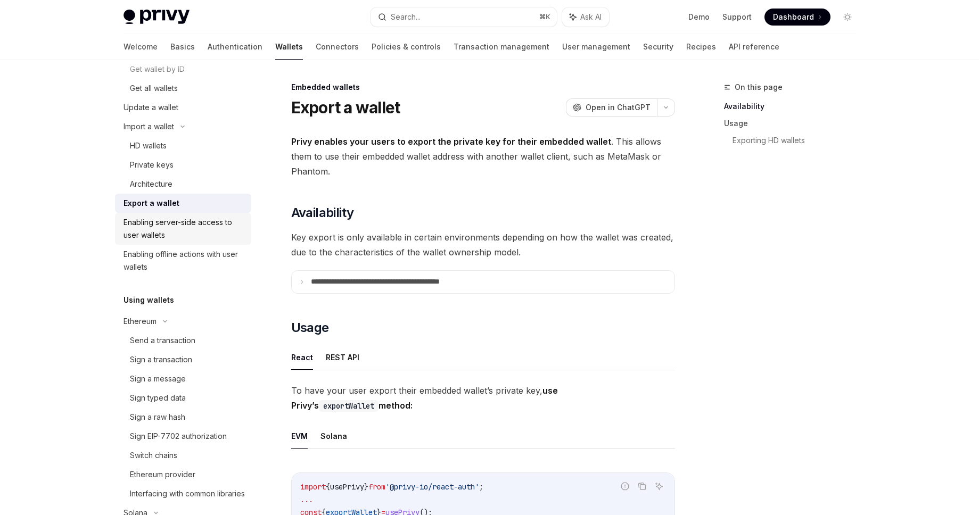
click at [189, 227] on div "Enabling server-side access to user wallets" at bounding box center [183, 229] width 121 height 26
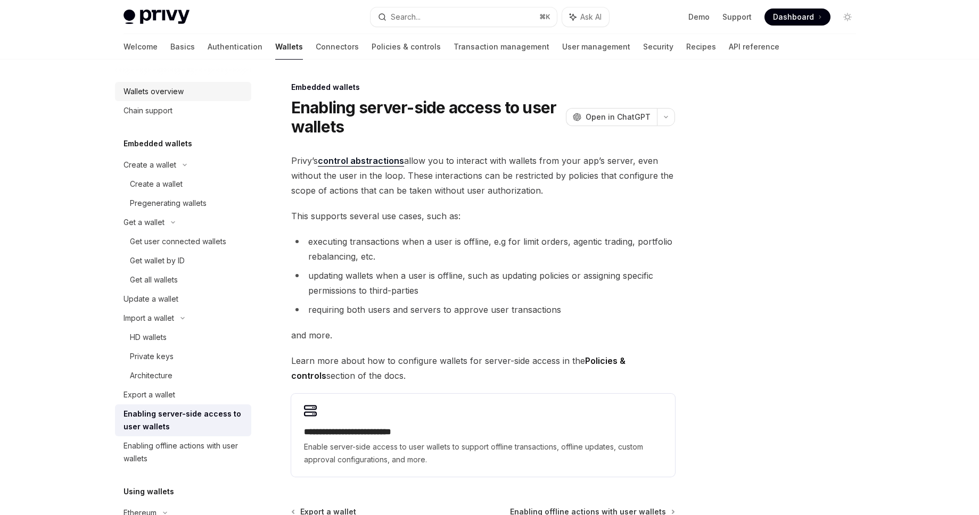
click at [152, 86] on div "Wallets overview" at bounding box center [153, 91] width 60 height 13
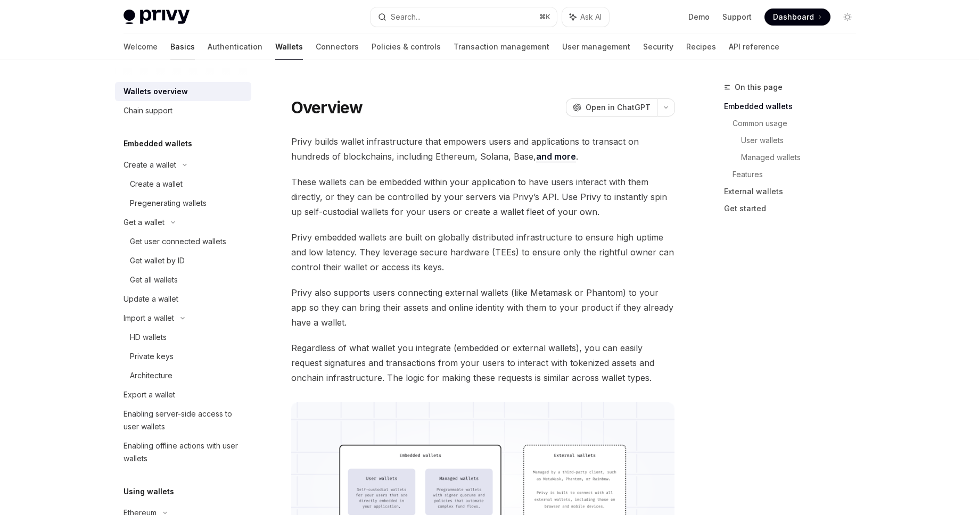
click at [170, 45] on link "Basics" at bounding box center [182, 47] width 24 height 26
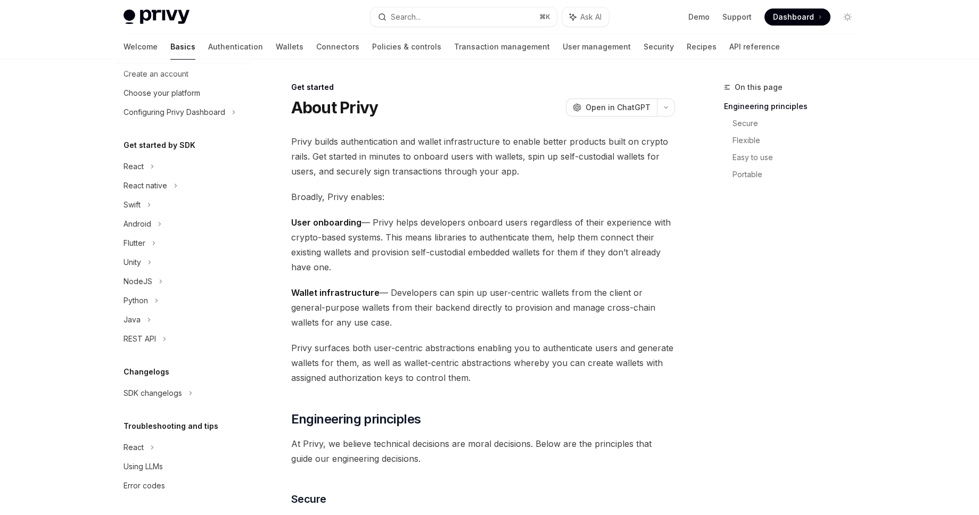
scroll to position [51, 0]
click at [174, 440] on div "React" at bounding box center [183, 445] width 136 height 19
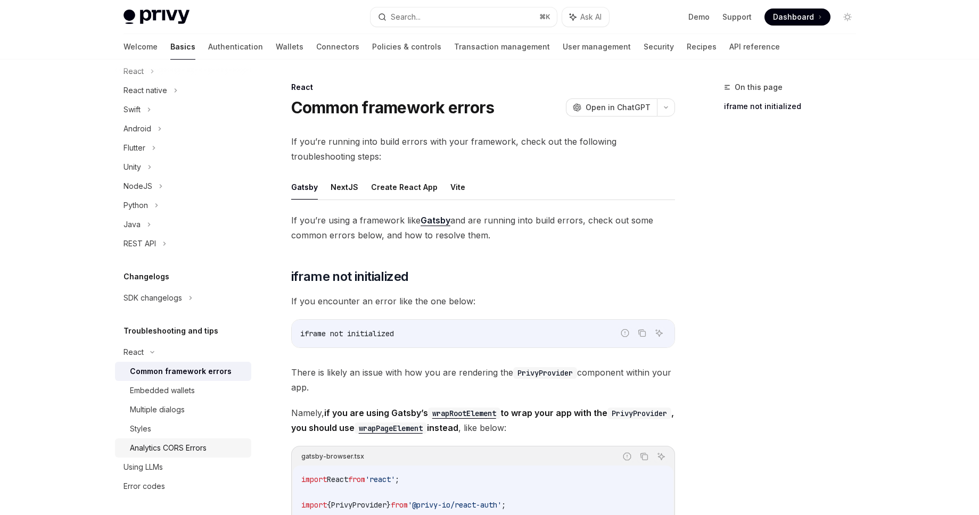
scroll to position [147, 0]
click at [173, 429] on div "Styles" at bounding box center [187, 426] width 115 height 13
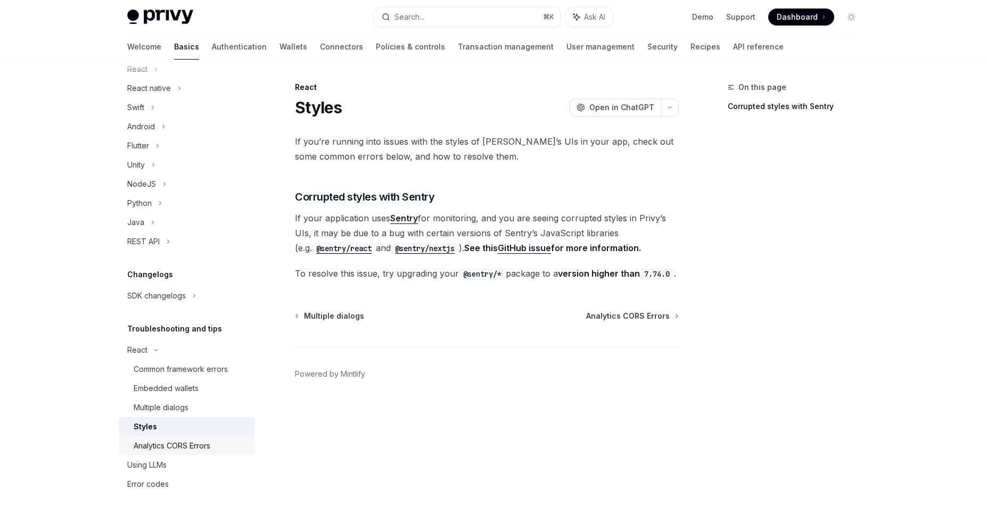
click at [172, 438] on link "Analytics CORS Errors" at bounding box center [187, 445] width 136 height 19
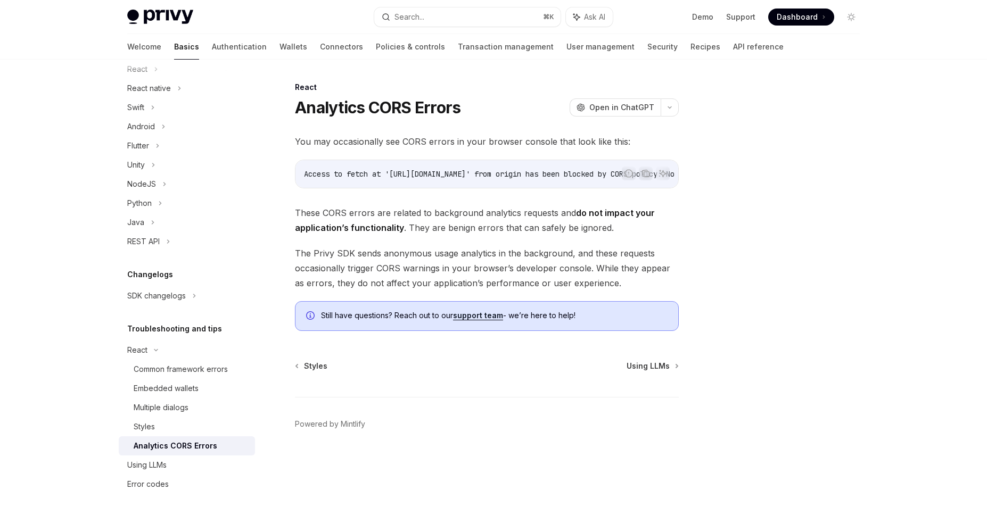
click at [172, 437] on link "Analytics CORS Errors" at bounding box center [187, 445] width 136 height 19
click at [176, 428] on div "Styles" at bounding box center [191, 426] width 115 height 13
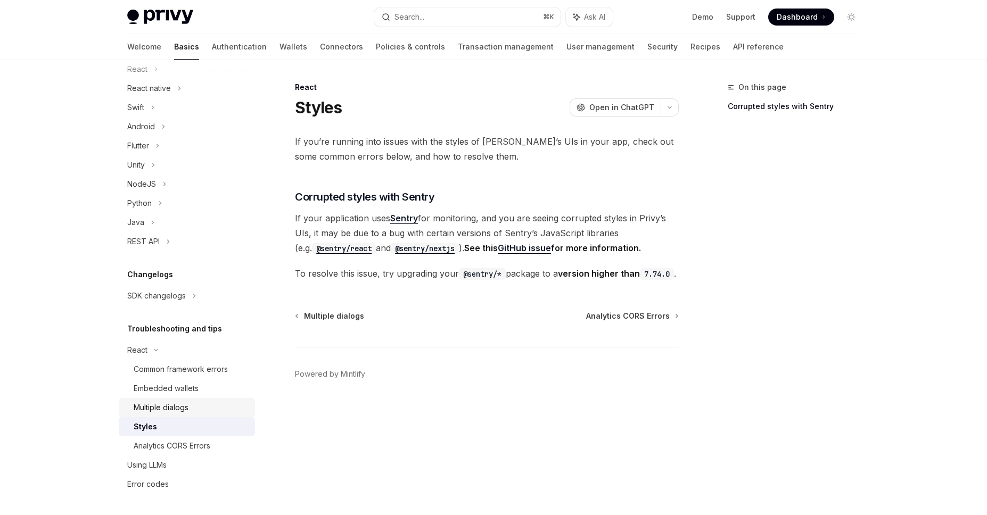
click at [184, 408] on div "Multiple dialogs" at bounding box center [161, 407] width 55 height 13
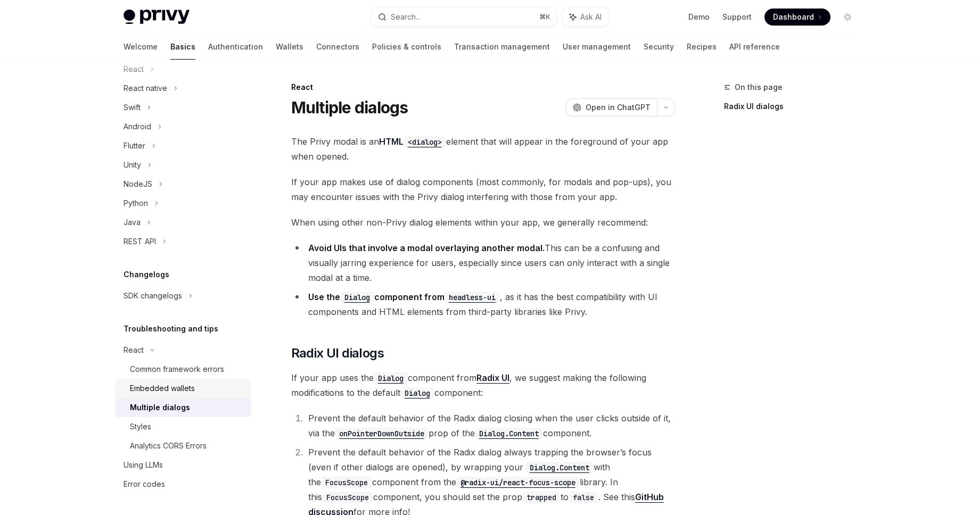
click at [184, 392] on div "Embedded wallets" at bounding box center [162, 388] width 65 height 13
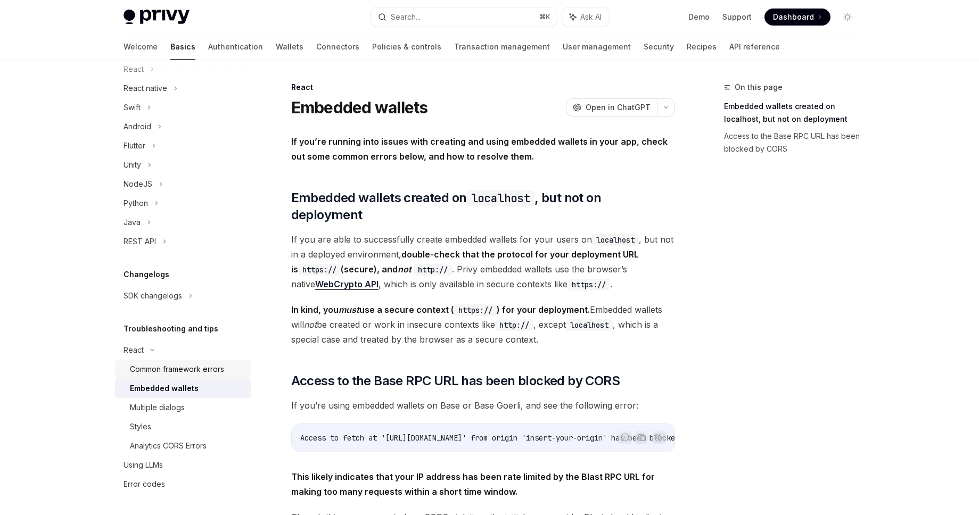
click at [193, 363] on div "Common framework errors" at bounding box center [177, 369] width 94 height 13
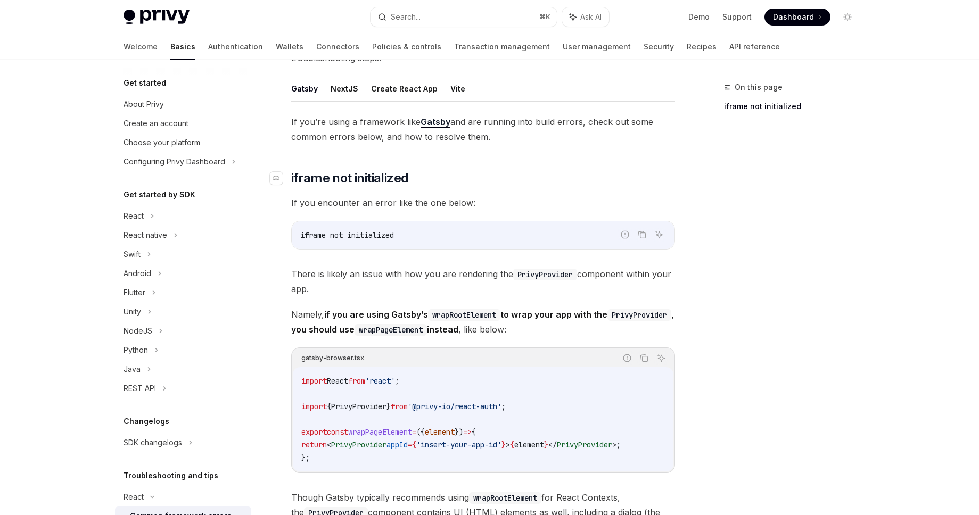
scroll to position [77, 0]
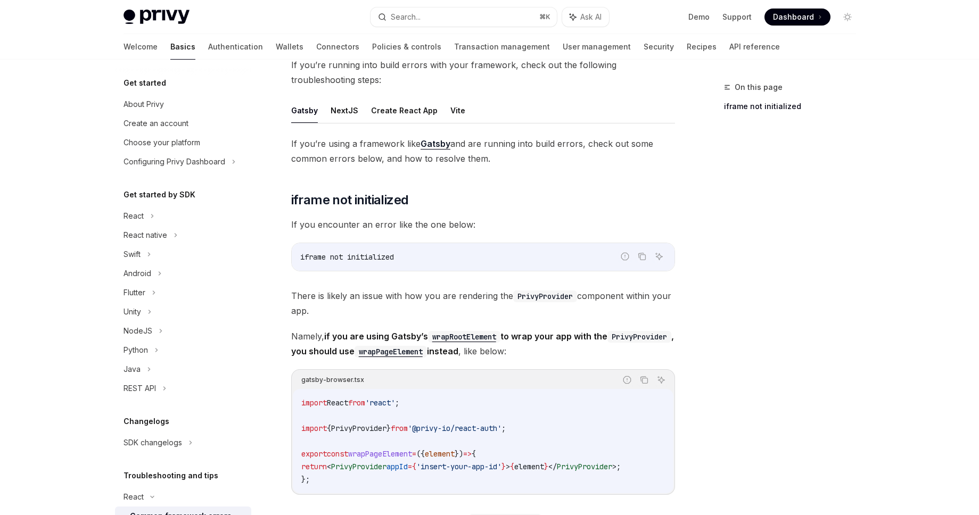
click at [325, 118] on ul "Gatsby NextJS Create React App Vite" at bounding box center [483, 111] width 384 height 26
click at [343, 106] on button "NextJS" at bounding box center [344, 110] width 28 height 25
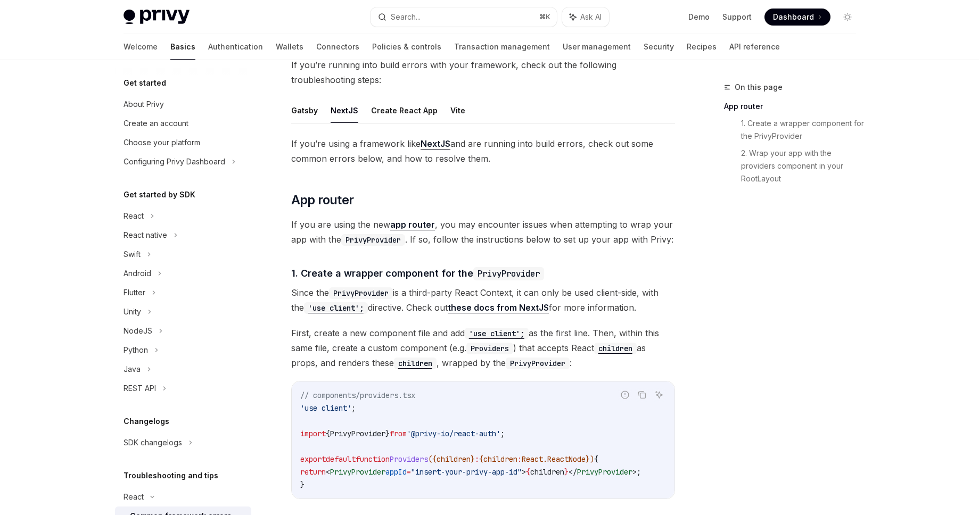
click at [831, 330] on div "On this page App router 1. Create a wrapper component for the PrivyProvider 2. …" at bounding box center [783, 298] width 162 height 434
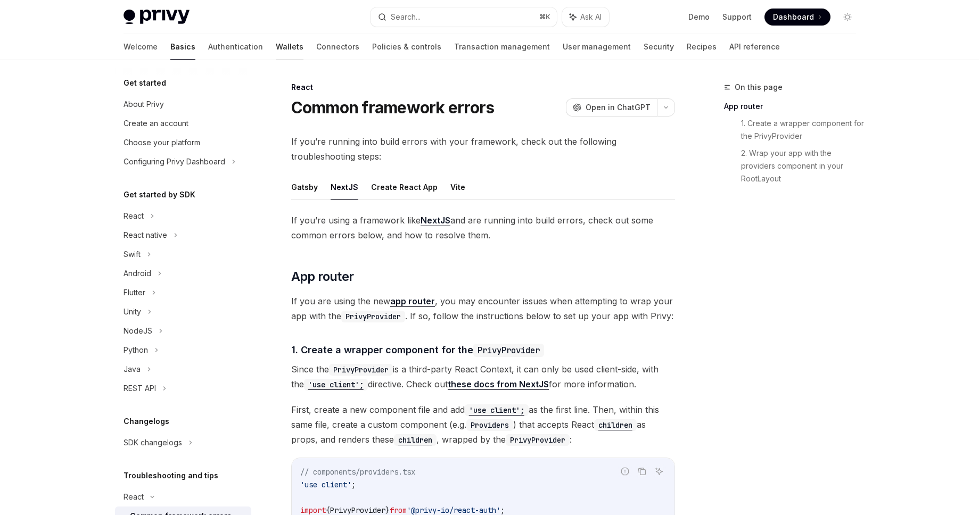
click at [276, 45] on link "Wallets" at bounding box center [290, 47] width 28 height 26
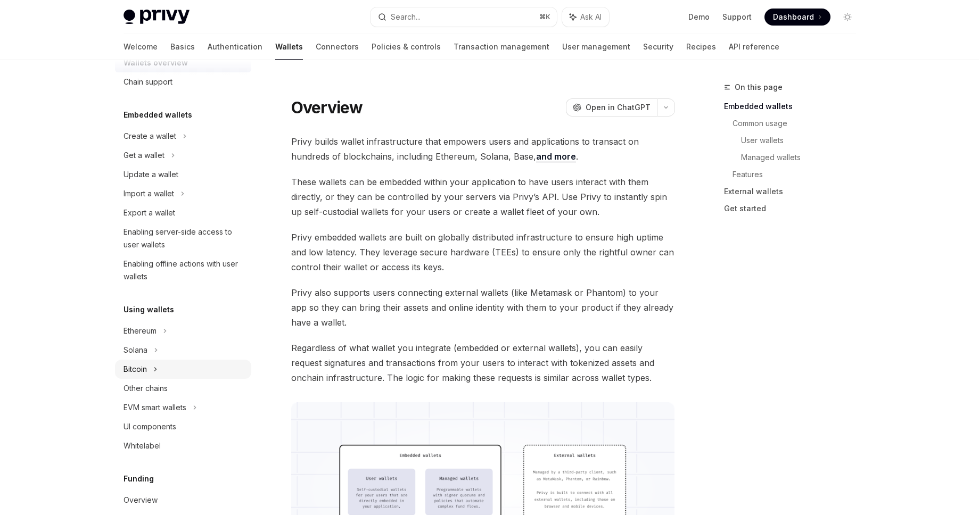
scroll to position [64, 0]
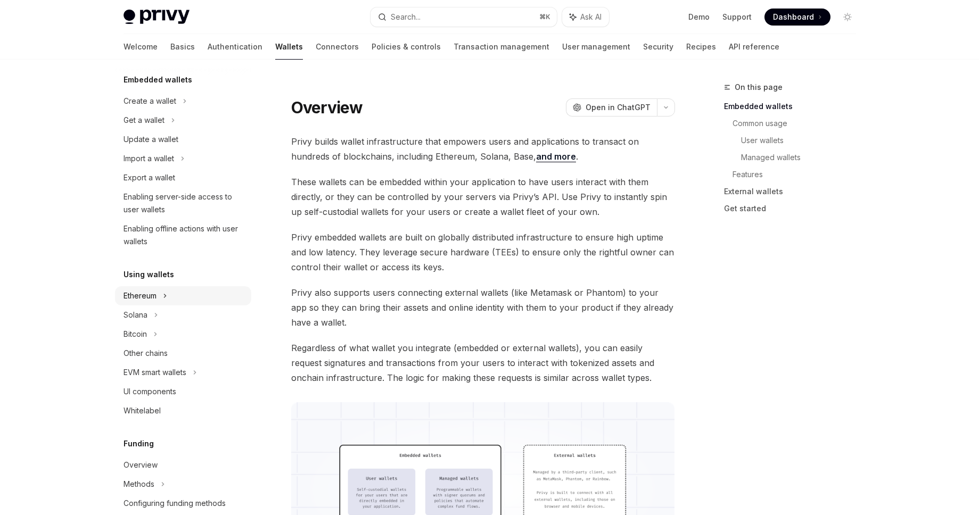
click at [194, 296] on div "Ethereum" at bounding box center [183, 295] width 136 height 19
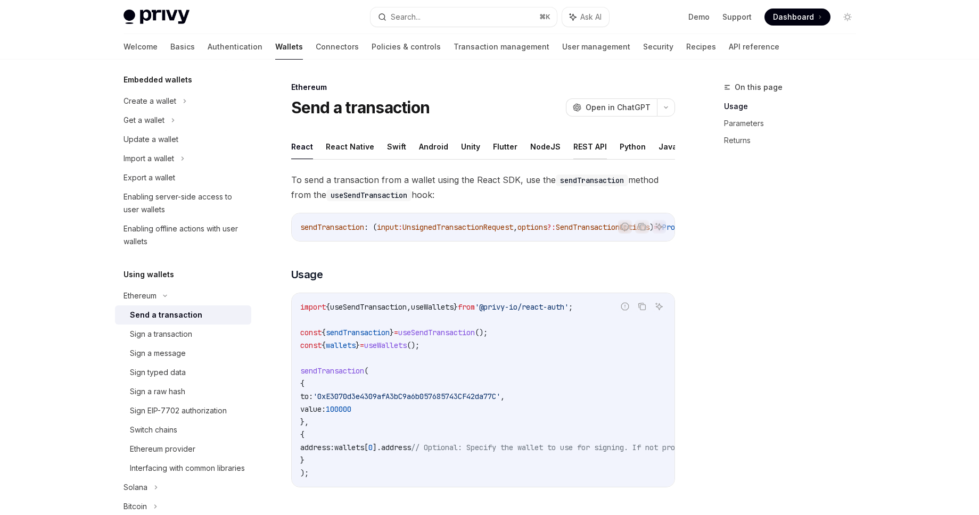
click at [586, 152] on button "REST API" at bounding box center [590, 146] width 34 height 25
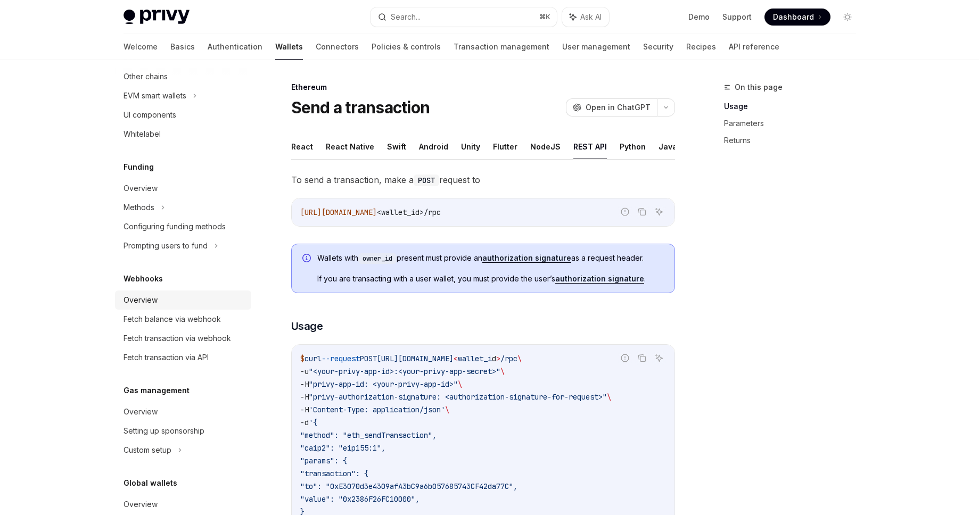
scroll to position [577, 0]
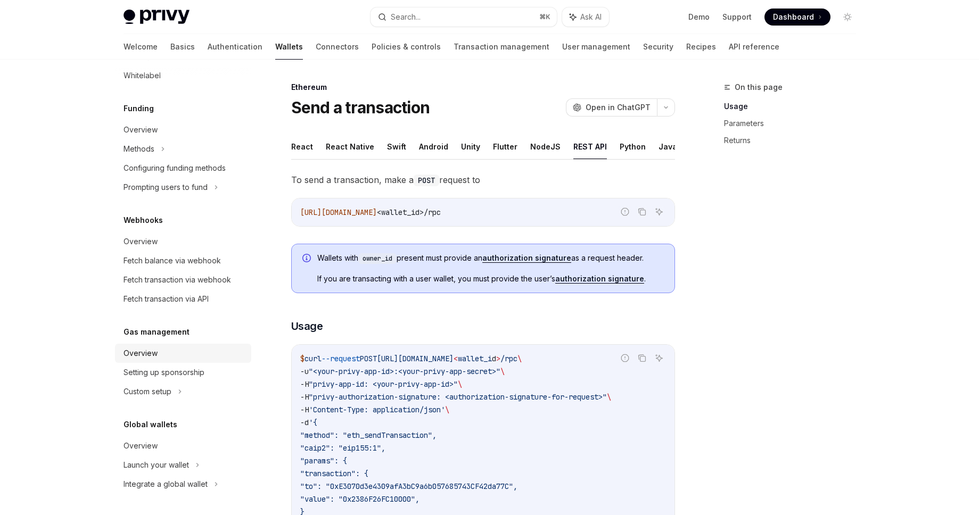
click at [178, 360] on div "Overview" at bounding box center [183, 353] width 121 height 13
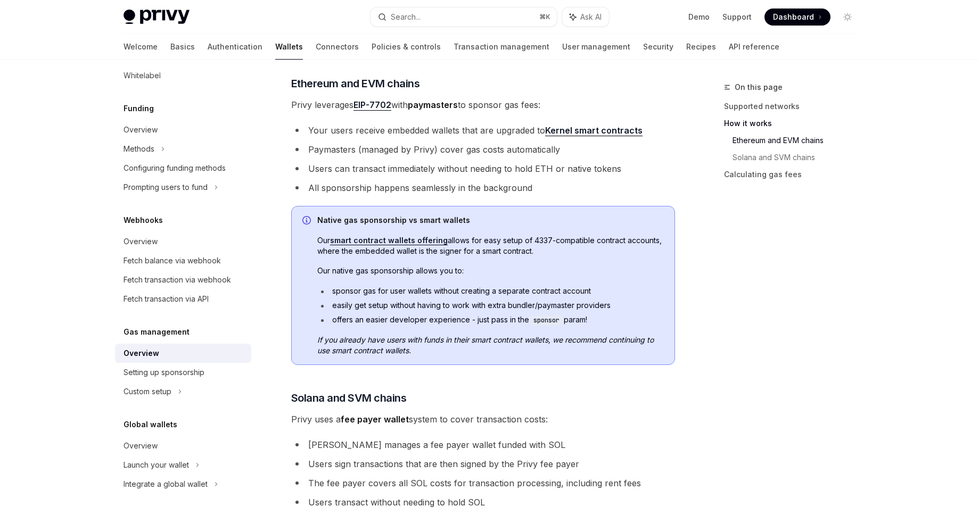
scroll to position [511, 0]
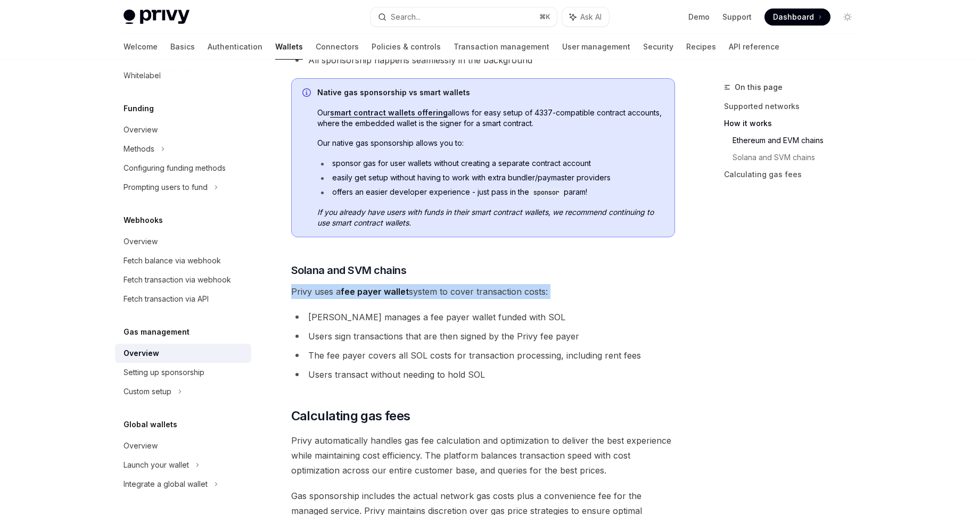
drag, startPoint x: 345, startPoint y: 284, endPoint x: 391, endPoint y: 300, distance: 48.5
click at [391, 300] on div "**********" at bounding box center [483, 103] width 384 height 960
click at [365, 319] on li "[PERSON_NAME] manages a fee payer wallet funded with SOL" at bounding box center [483, 317] width 384 height 15
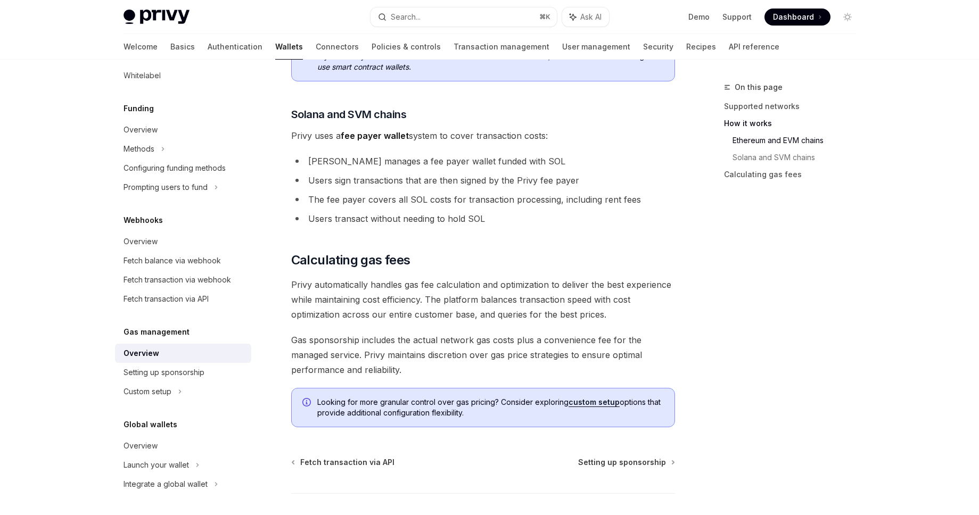
scroll to position [702, 0]
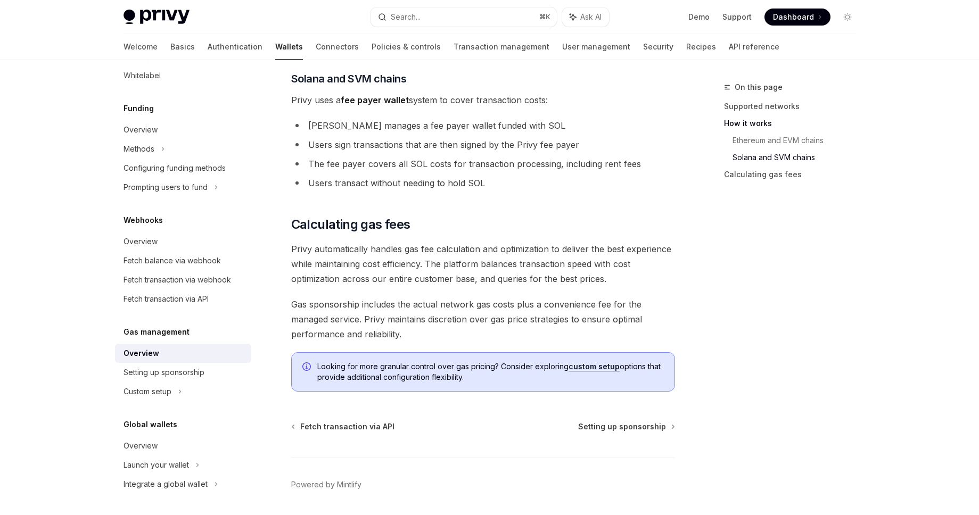
click at [593, 371] on link "custom setup" at bounding box center [593, 367] width 51 height 10
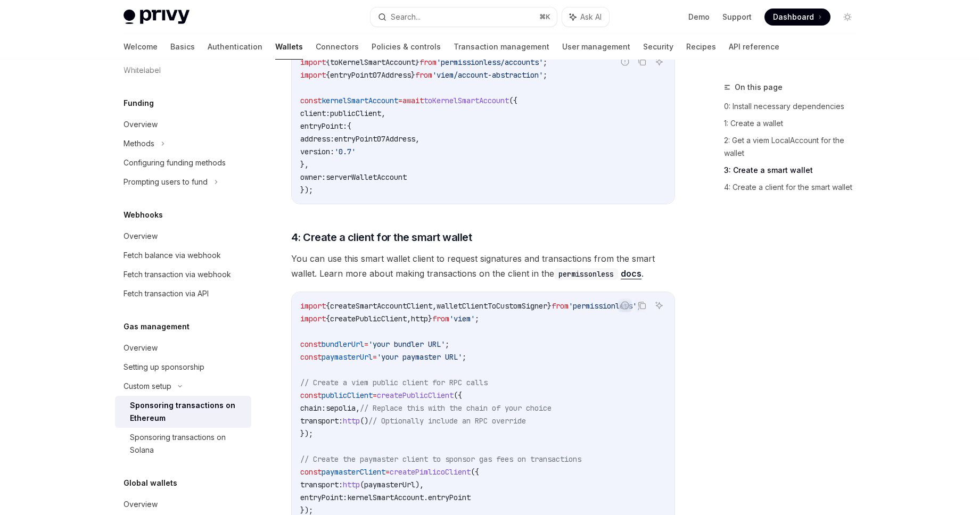
scroll to position [1331, 0]
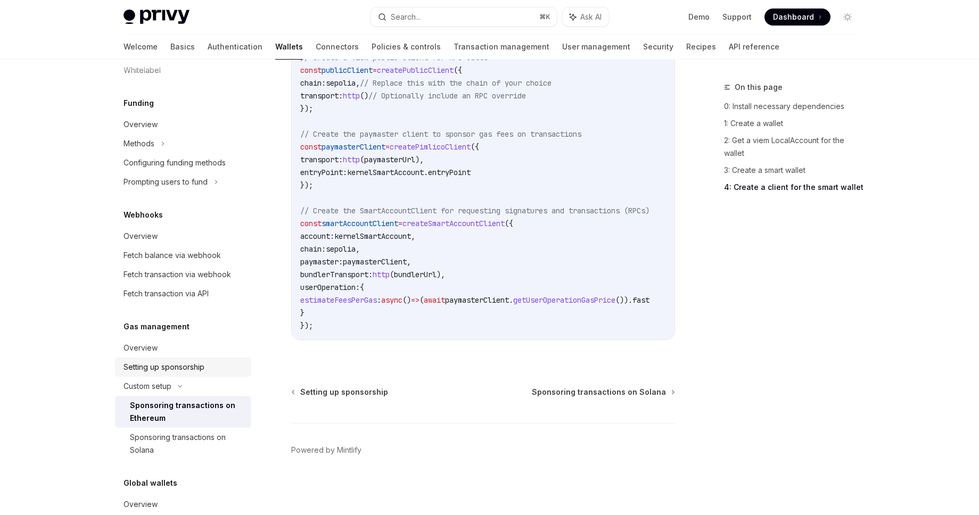
click at [160, 374] on div "Setting up sponsorship" at bounding box center [163, 367] width 81 height 13
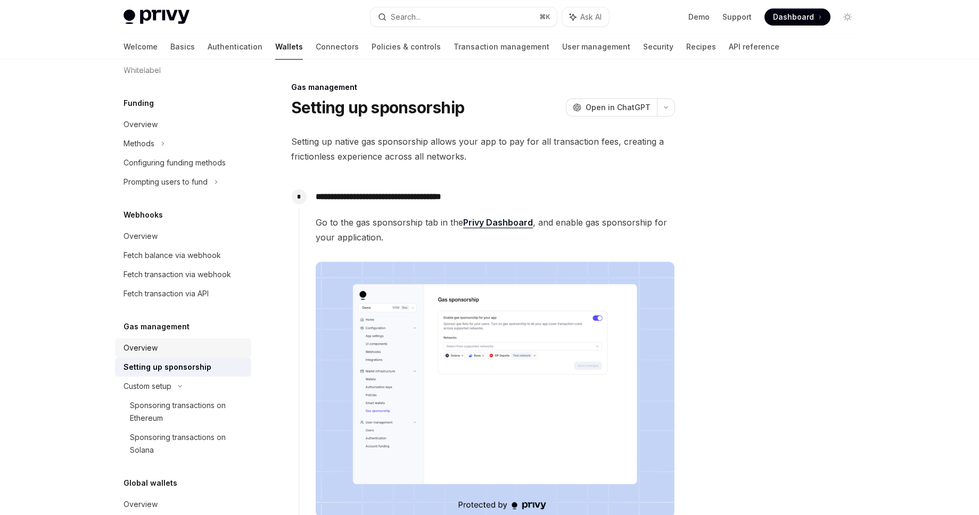
click at [165, 354] on div "Overview" at bounding box center [183, 348] width 121 height 13
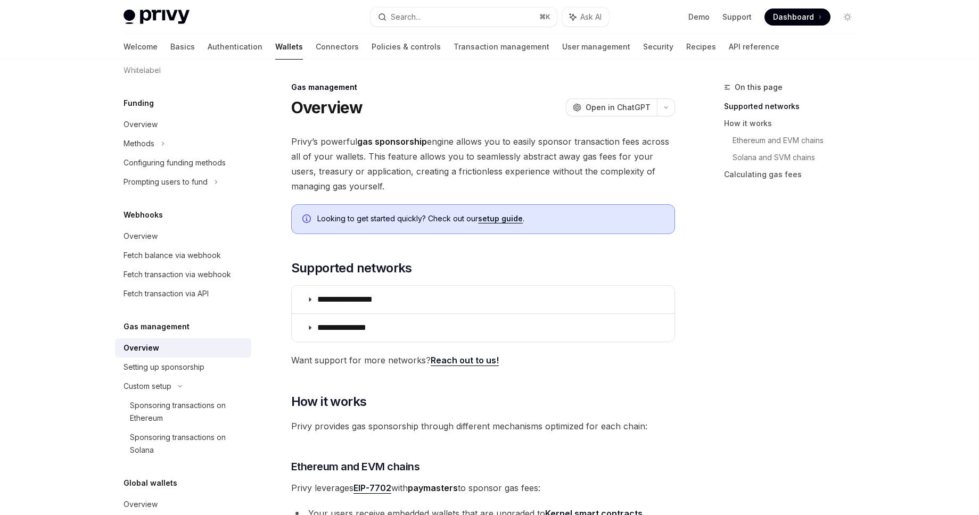
type textarea "*"
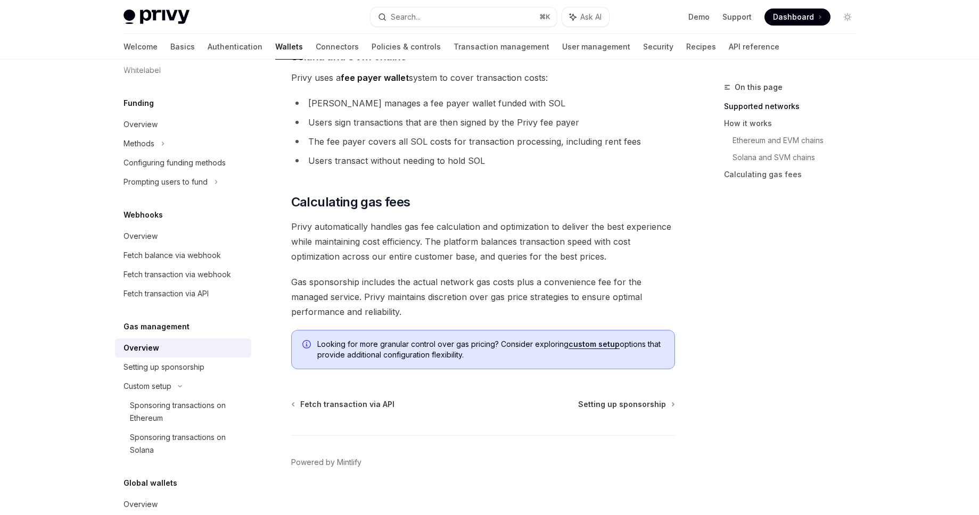
scroll to position [736, 0]
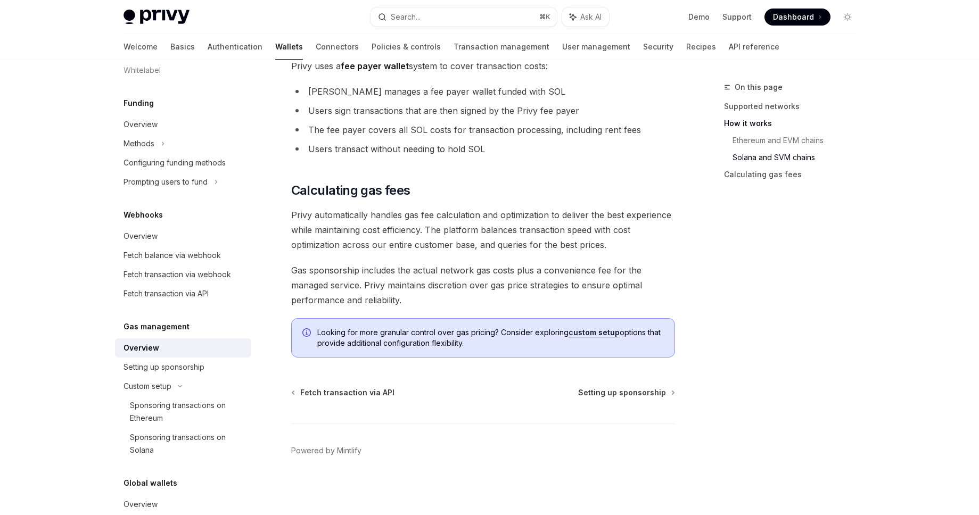
click at [445, 279] on span "Gas sponsorship includes the actual network gas costs plus a convenience fee fo…" at bounding box center [483, 285] width 384 height 45
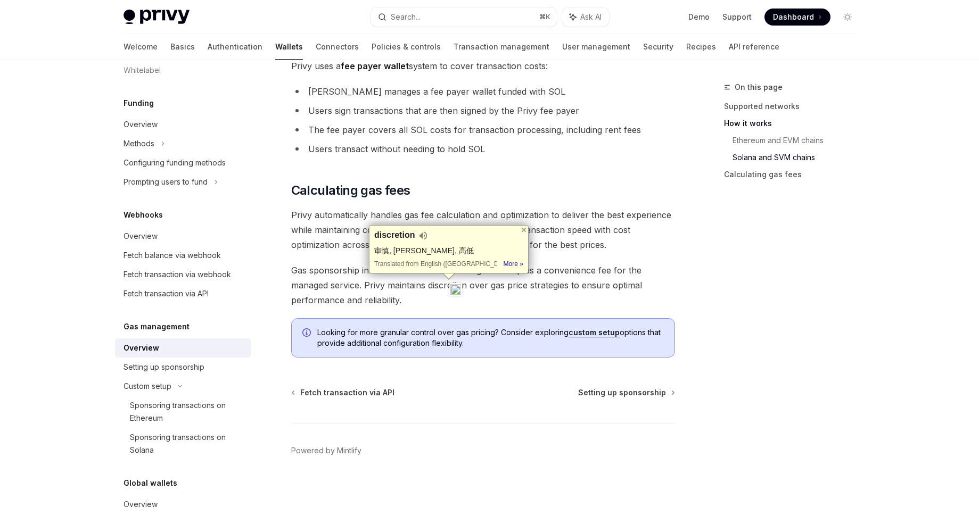
click at [416, 287] on span "Gas sponsorship includes the actual network gas costs plus a convenience fee fo…" at bounding box center [483, 285] width 384 height 45
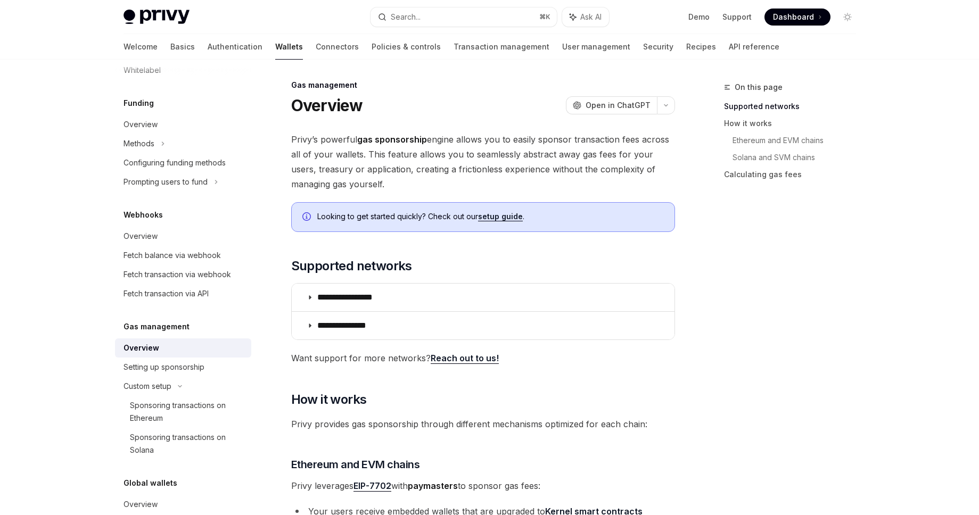
scroll to position [0, 0]
